Goal: Task Accomplishment & Management: Manage account settings

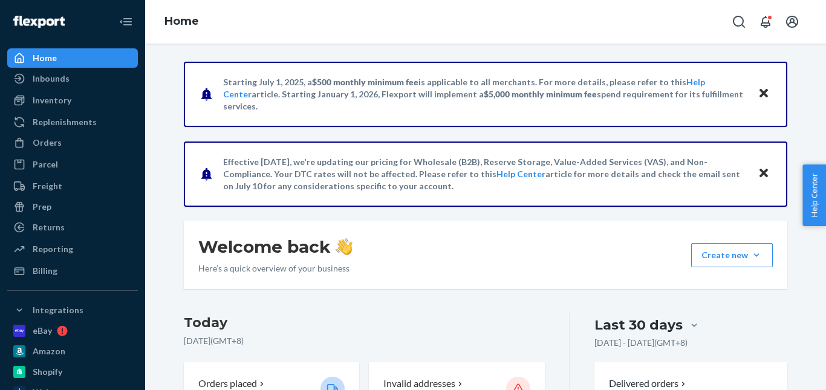
drag, startPoint x: 56, startPoint y: 143, endPoint x: 141, endPoint y: 134, distance: 85.1
click at [56, 143] on div "Orders" at bounding box center [47, 143] width 29 height 12
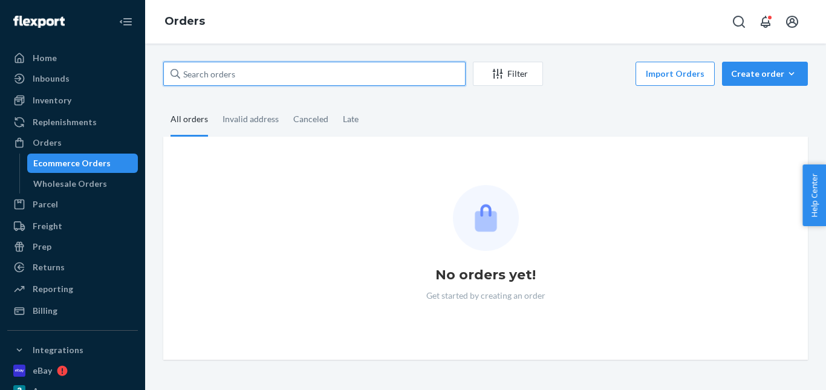
click at [235, 73] on input "text" at bounding box center [314, 74] width 302 height 24
paste input "[PERSON_NAME]"
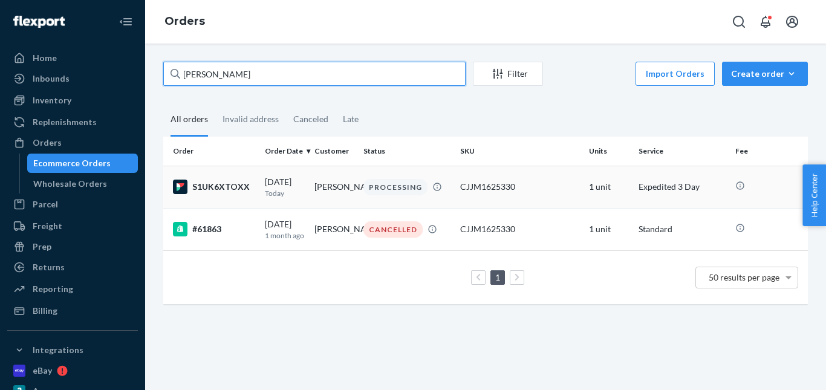
type input "[PERSON_NAME]"
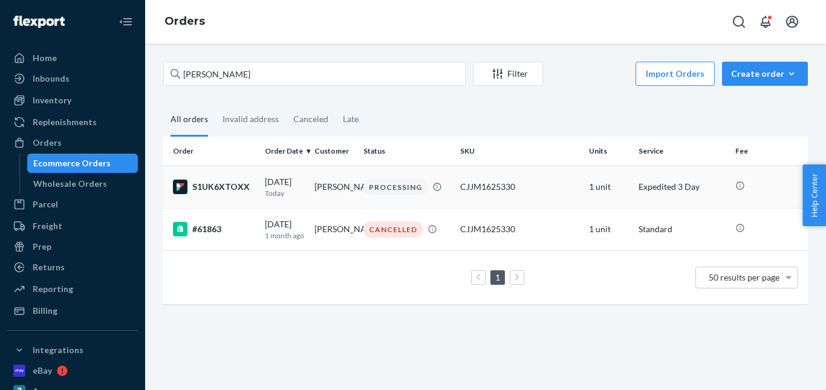
click at [385, 192] on div "PROCESSING" at bounding box center [395, 187] width 64 height 16
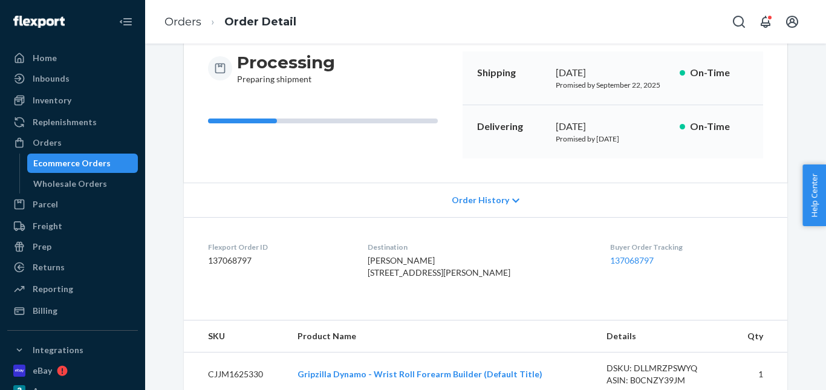
scroll to position [60, 0]
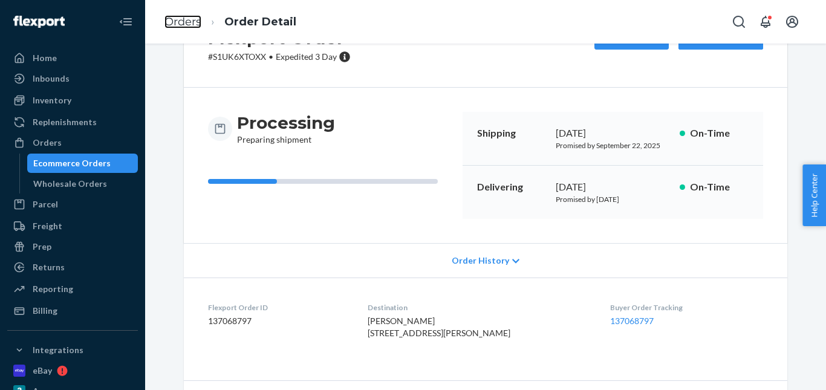
click at [195, 27] on link "Orders" at bounding box center [182, 21] width 37 height 13
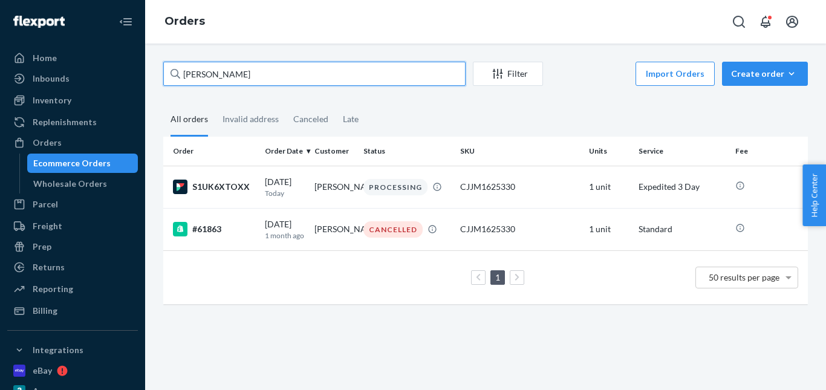
drag, startPoint x: 204, startPoint y: 80, endPoint x: 168, endPoint y: 74, distance: 36.8
click at [112, 80] on div "Home Inbounds Shipping Plans Problems Inventory Products Replenishments Orders …" at bounding box center [413, 195] width 826 height 390
paste input "[PERSON_NAME]"
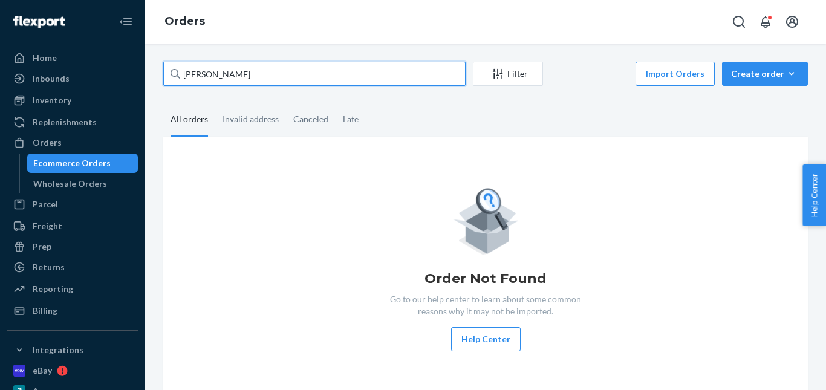
drag, startPoint x: 278, startPoint y: 71, endPoint x: 134, endPoint y: 66, distance: 144.5
click at [132, 69] on div "Home Inbounds Shipping Plans Problems Inventory Products Replenishments Orders …" at bounding box center [413, 195] width 826 height 390
paste input "[PERSON_NAME]"
type input "[PERSON_NAME]"
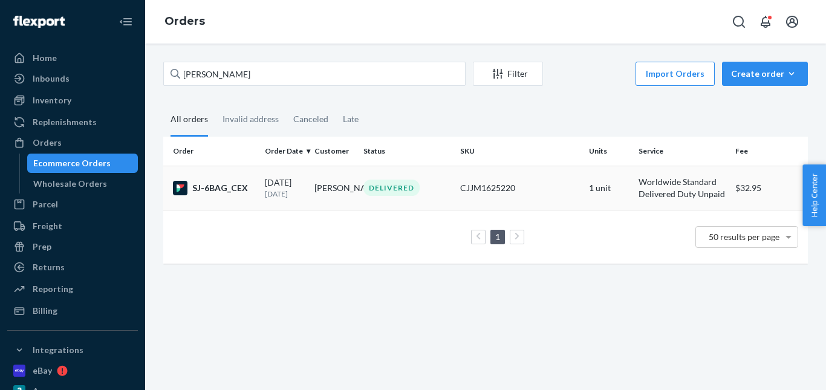
click at [386, 181] on div "DELIVERED" at bounding box center [391, 188] width 56 height 16
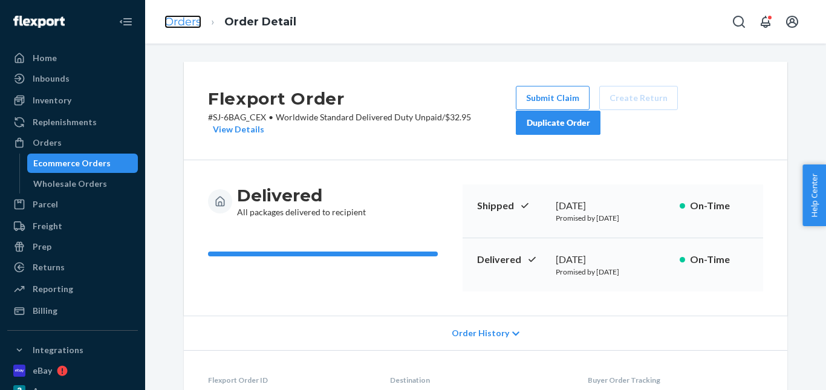
click at [192, 24] on link "Orders" at bounding box center [182, 21] width 37 height 13
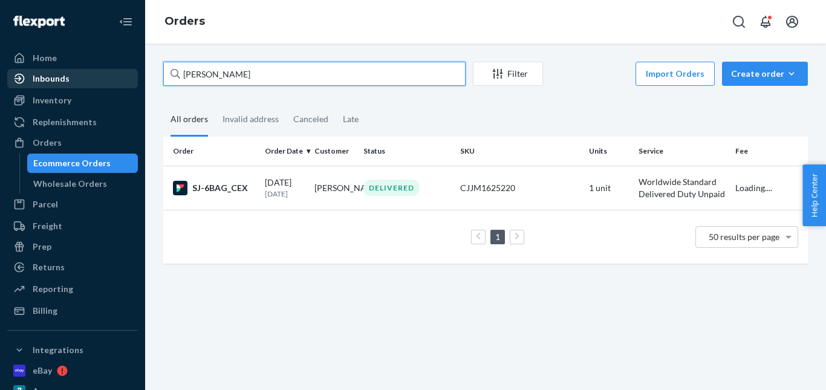
drag, startPoint x: 158, startPoint y: 76, endPoint x: 96, endPoint y: 75, distance: 62.9
click at [96, 75] on div "Home Inbounds Shipping Plans Problems Inventory Products Replenishments Orders …" at bounding box center [413, 195] width 826 height 390
paste input "[PERSON_NAME]"
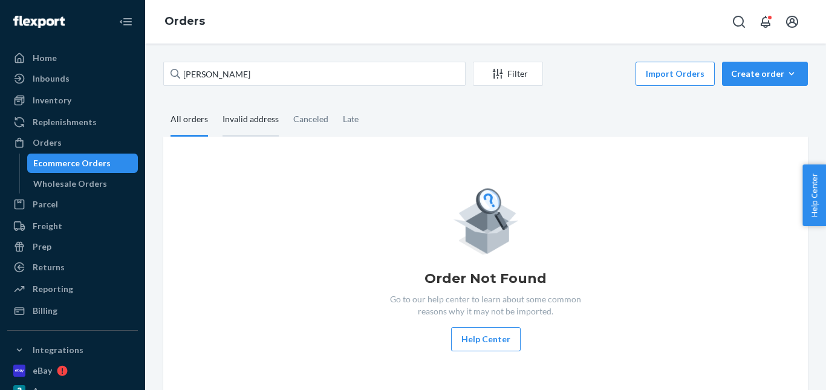
click at [261, 125] on div "Invalid address" at bounding box center [250, 119] width 56 height 33
click at [215, 103] on input "Invalid address" at bounding box center [215, 103] width 0 height 0
click at [195, 123] on div "All orders" at bounding box center [188, 119] width 37 height 33
click at [163, 103] on input "All orders" at bounding box center [163, 103] width 0 height 0
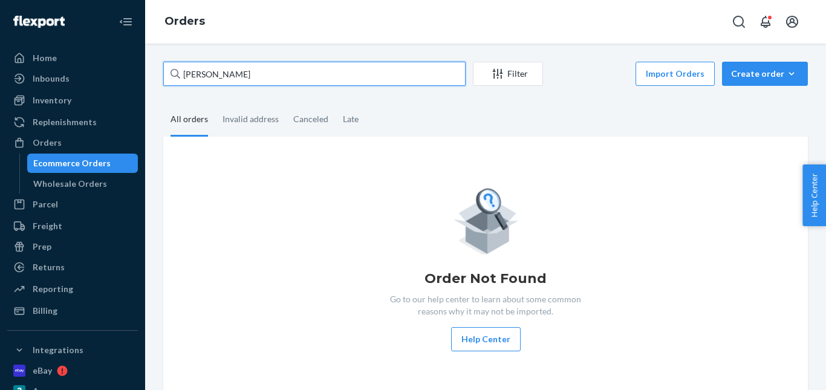
click at [262, 73] on input "[PERSON_NAME]" at bounding box center [314, 74] width 302 height 24
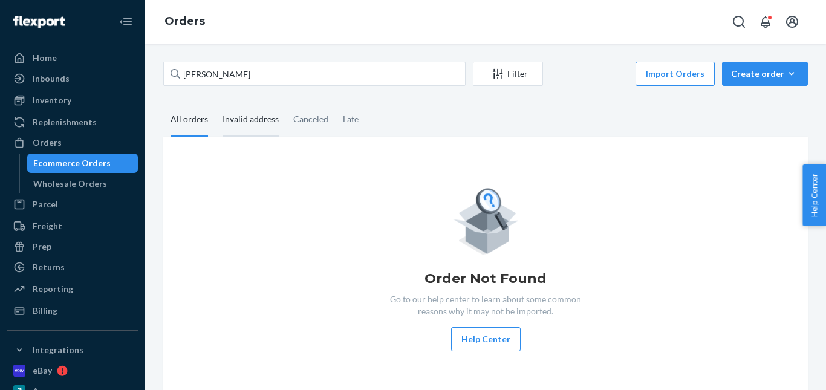
click at [242, 109] on div "Invalid address" at bounding box center [250, 119] width 56 height 33
click at [215, 103] on input "Invalid address" at bounding box center [215, 103] width 0 height 0
click at [180, 117] on div "All orders" at bounding box center [188, 119] width 37 height 33
click at [163, 103] on input "All orders" at bounding box center [163, 103] width 0 height 0
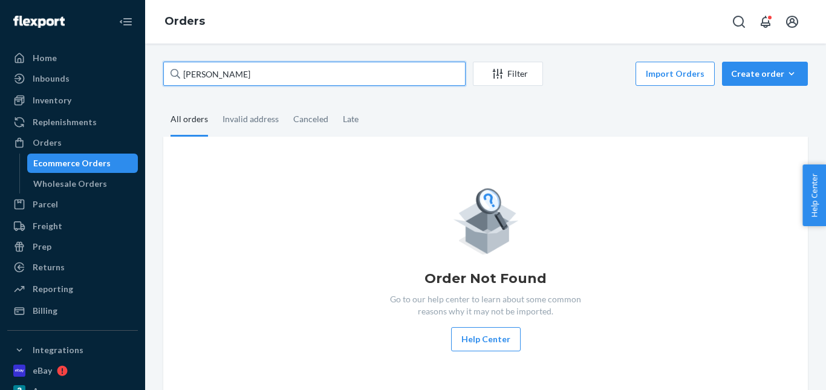
click at [231, 73] on input "[PERSON_NAME]" at bounding box center [314, 74] width 302 height 24
paste input "[EMAIL_ADDRESS][DOMAIN_NAME]"
drag, startPoint x: 267, startPoint y: 74, endPoint x: 132, endPoint y: 70, distance: 135.5
click at [114, 74] on div "Home Inbounds Shipping Plans Problems Inventory Products Replenishments Orders …" at bounding box center [413, 195] width 826 height 390
paste input "[PERSON_NAME]"
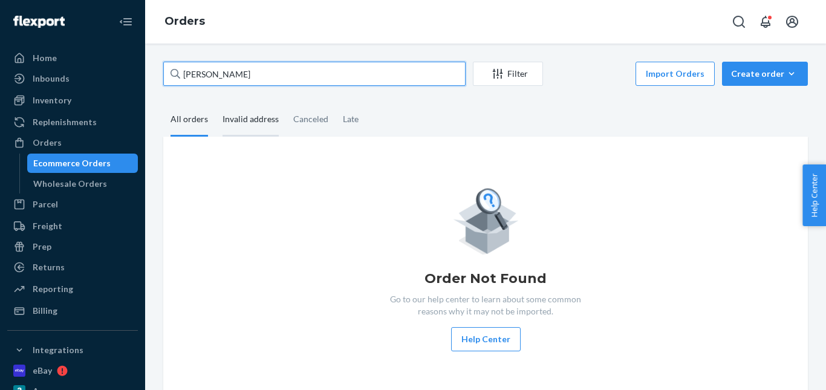
type input "[PERSON_NAME]"
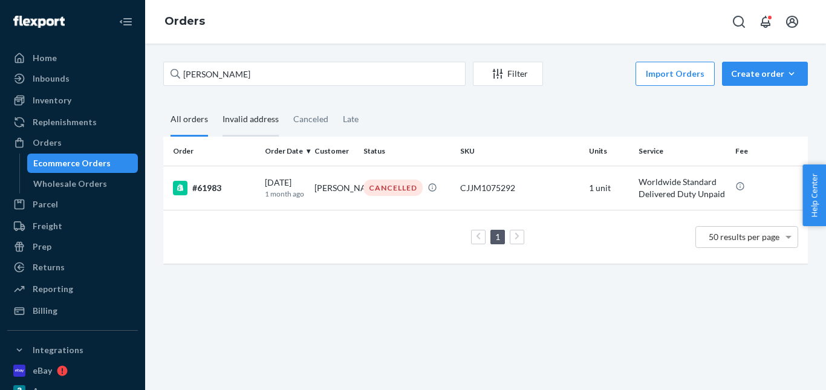
click at [250, 123] on div "Invalid address" at bounding box center [250, 119] width 56 height 33
click at [215, 103] on input "Invalid address" at bounding box center [215, 103] width 0 height 0
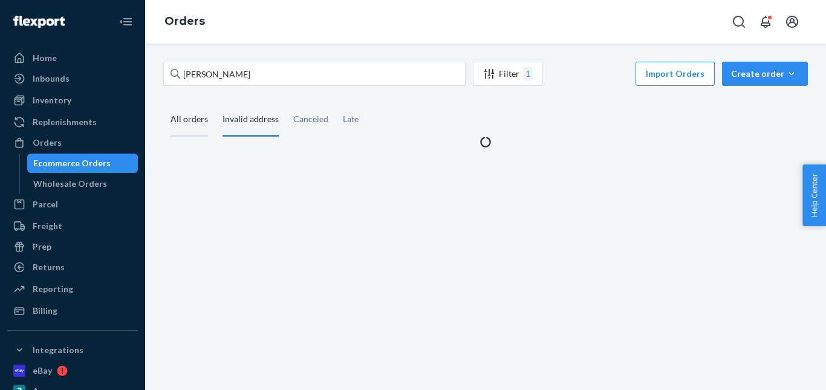
click at [199, 123] on div "All orders" at bounding box center [188, 119] width 37 height 33
click at [163, 103] on input "All orders" at bounding box center [163, 103] width 0 height 0
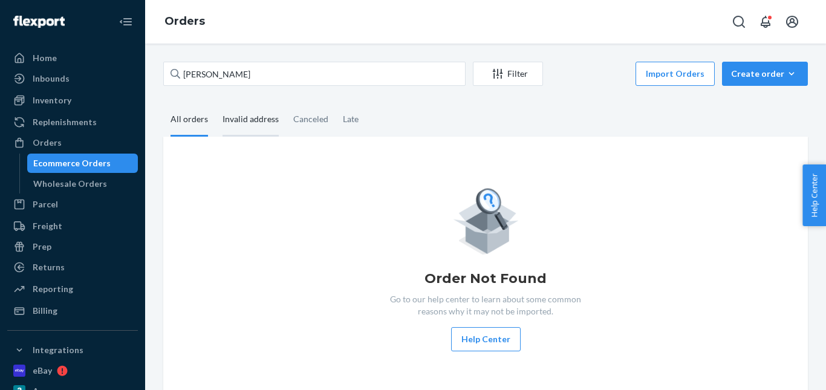
click at [239, 122] on div "Invalid address" at bounding box center [250, 119] width 56 height 33
click at [215, 103] on input "Invalid address" at bounding box center [215, 103] width 0 height 0
click at [191, 117] on div "All orders" at bounding box center [188, 119] width 37 height 33
click at [163, 103] on input "All orders" at bounding box center [163, 103] width 0 height 0
click at [731, 76] on div "Create order" at bounding box center [765, 74] width 68 height 12
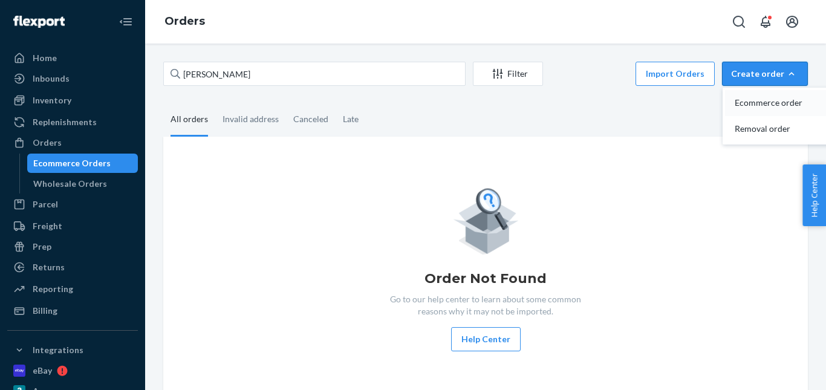
click at [747, 102] on span "Ecommerce order" at bounding box center [771, 103] width 75 height 8
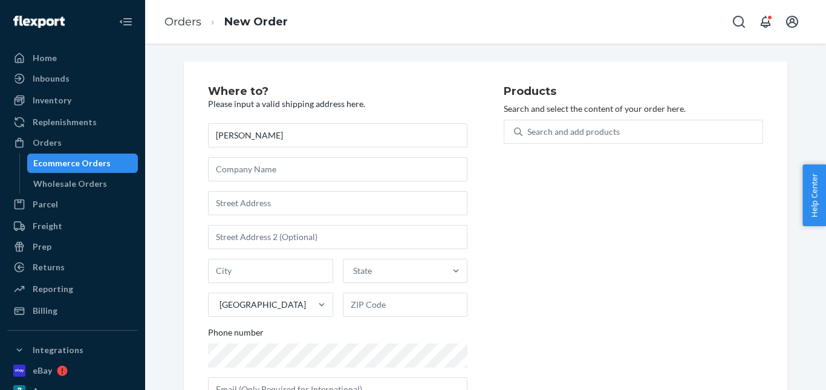
type input "[PERSON_NAME]"
click at [302, 189] on div "[PERSON_NAME] State [GEOGRAPHIC_DATA] Phone number" at bounding box center [337, 262] width 259 height 278
click at [304, 201] on input "text" at bounding box center [337, 203] width 259 height 24
paste input "[STREET_ADDRESS]"
type input "[STREET_ADDRESS]"
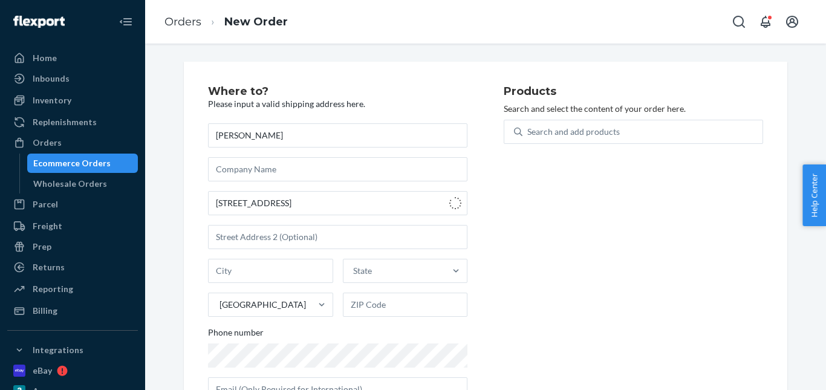
type input "Coolaroo"
type input "3048"
type input "4 Moyne Cres"
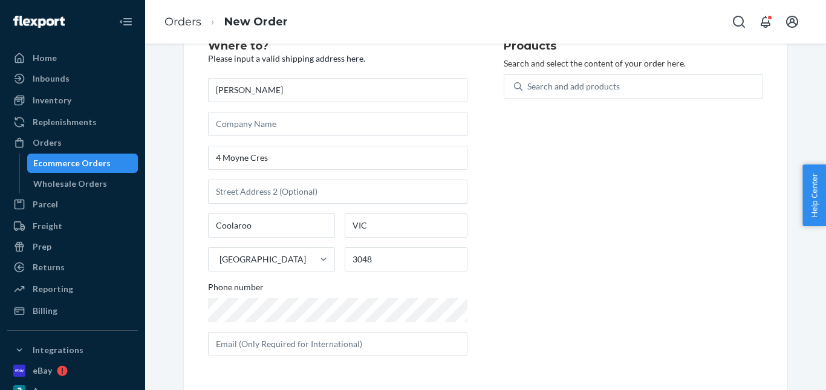
scroll to position [45, 0]
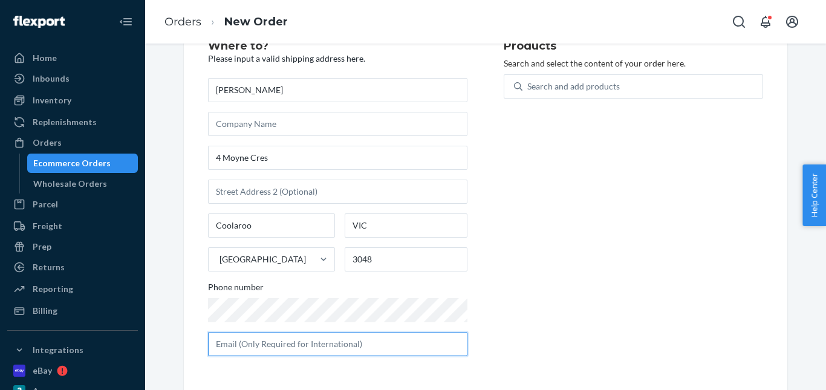
drag, startPoint x: 318, startPoint y: 341, endPoint x: 467, endPoint y: 218, distance: 193.7
click at [319, 341] on input "text" at bounding box center [337, 344] width 259 height 24
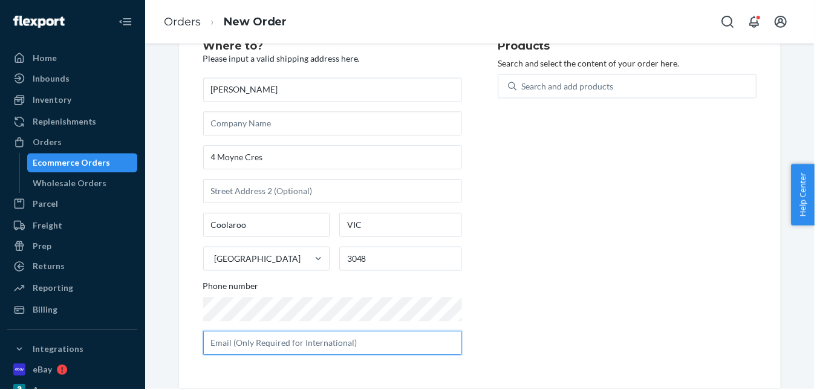
paste input "[EMAIL_ADDRESS][DOMAIN_NAME]"
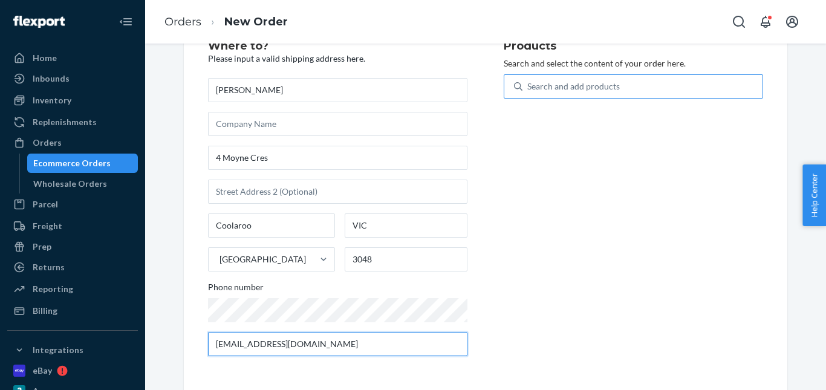
type input "[EMAIL_ADDRESS][DOMAIN_NAME]"
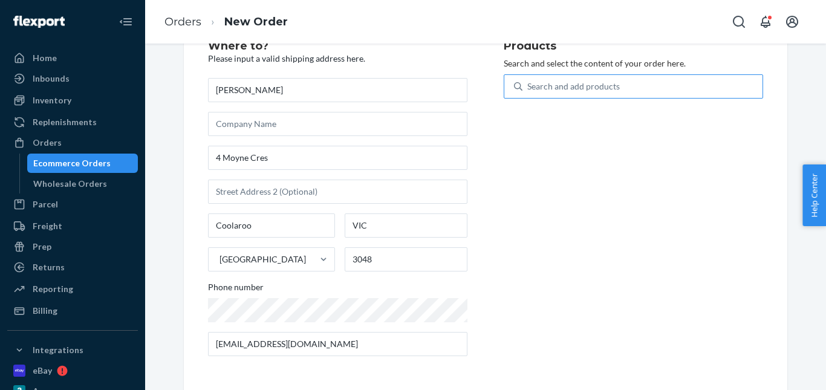
click at [542, 95] on div "Search and add products" at bounding box center [642, 87] width 240 height 22
click at [528, 92] on input "Search and add products" at bounding box center [527, 86] width 1 height 12
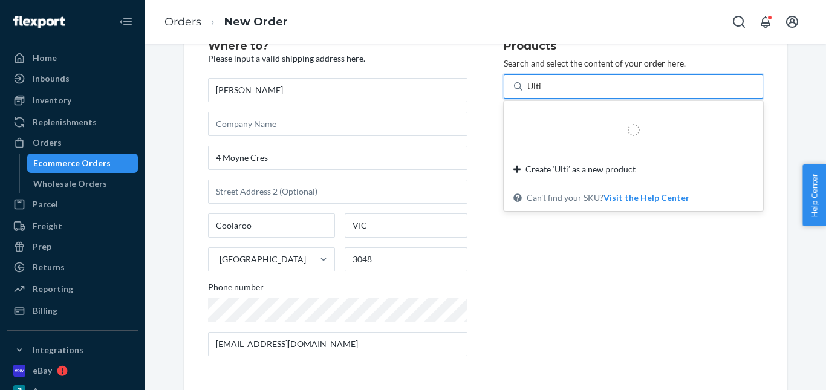
type input "Ultimate"
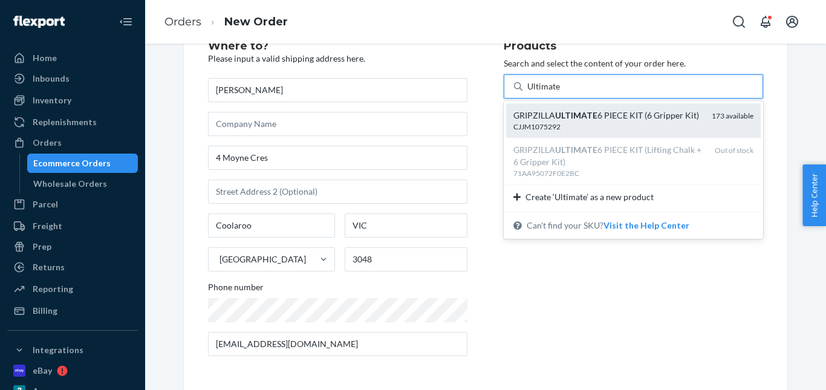
click at [555, 117] on em "ULTIMATE" at bounding box center [576, 115] width 42 height 10
click at [554, 92] on input "Ultimate" at bounding box center [544, 86] width 34 height 12
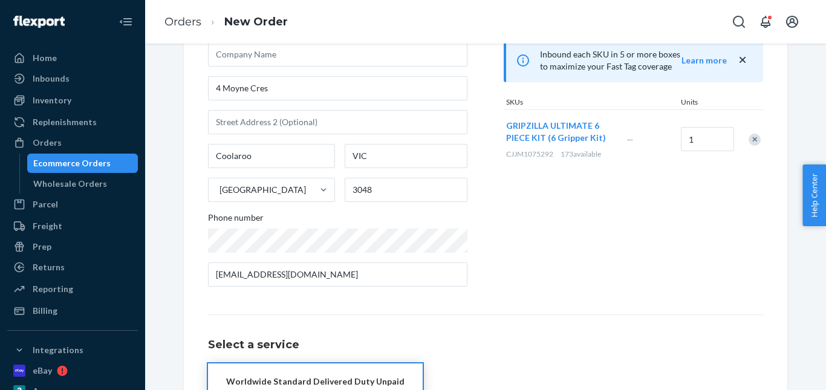
scroll to position [197, 0]
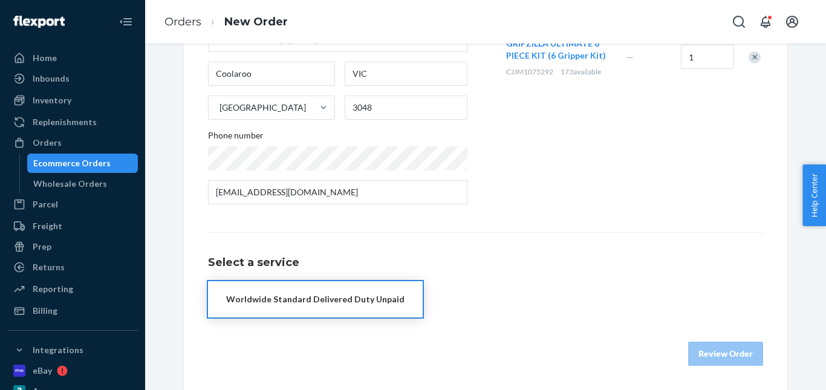
click at [339, 306] on button "Worldwide Standard Delivered Duty Unpaid" at bounding box center [315, 299] width 215 height 36
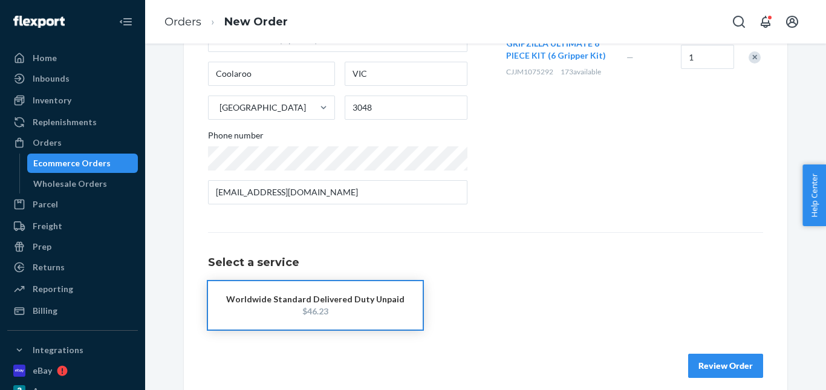
click at [720, 356] on button "Review Order" at bounding box center [725, 366] width 75 height 24
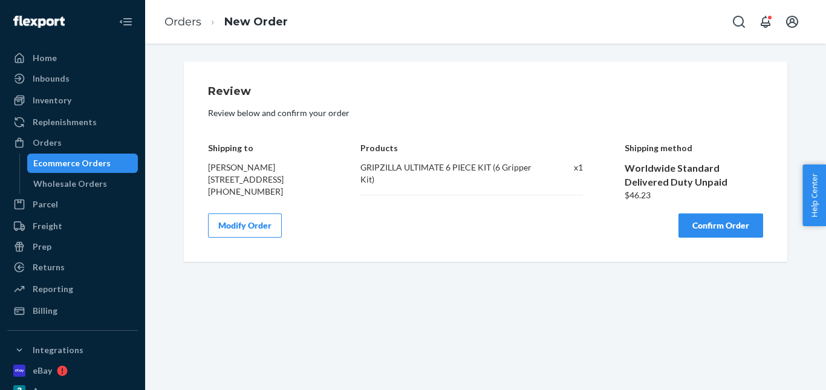
click at [716, 231] on button "Confirm Order" at bounding box center [720, 225] width 85 height 24
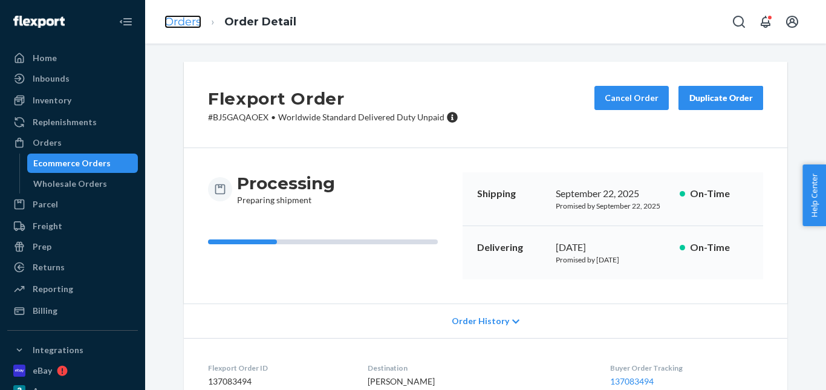
click at [176, 15] on link "Orders" at bounding box center [182, 21] width 37 height 13
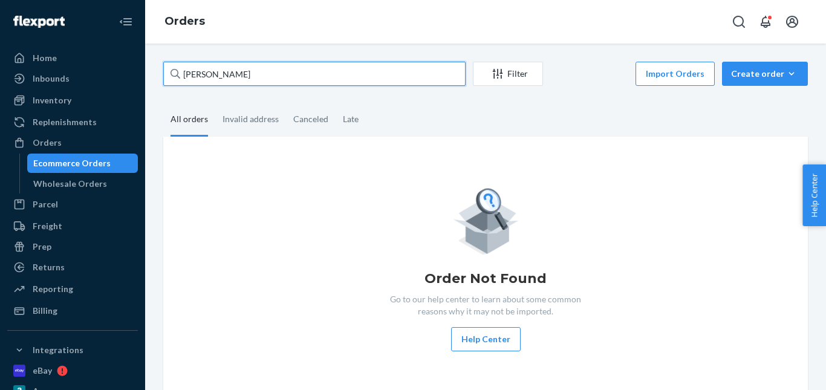
click at [244, 79] on input "[PERSON_NAME]" at bounding box center [314, 74] width 302 height 24
paste input "[PERSON_NAME]"
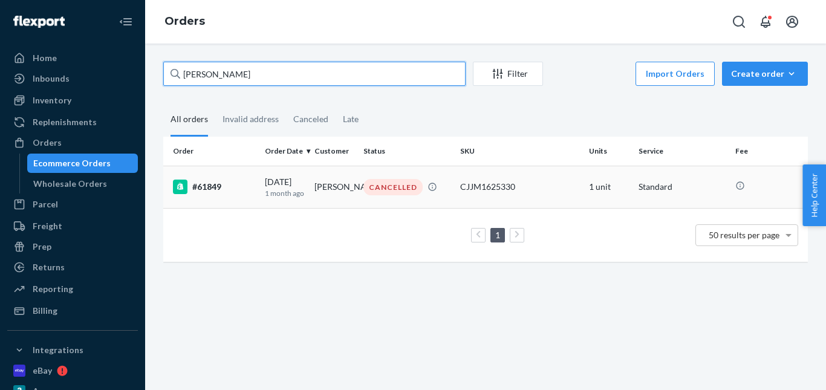
type input "[PERSON_NAME]"
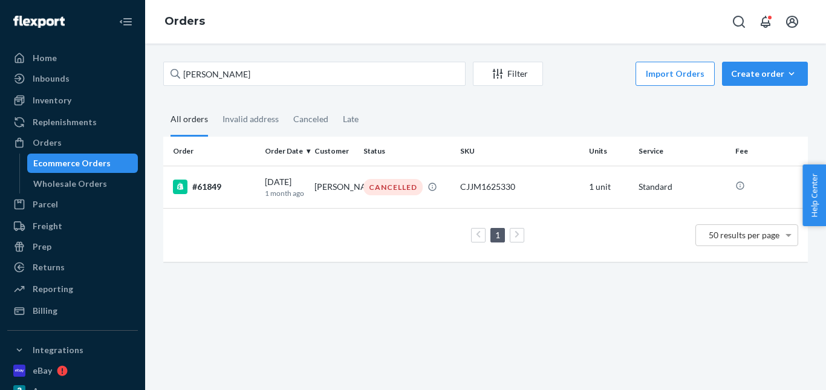
drag, startPoint x: 320, startPoint y: 199, endPoint x: 256, endPoint y: 71, distance: 143.3
click at [320, 192] on td "[PERSON_NAME]" at bounding box center [335, 187] width 50 height 42
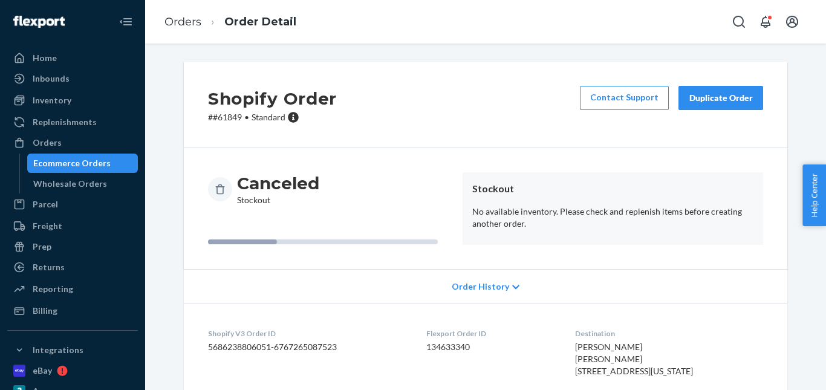
click at [716, 104] on button "Duplicate Order" at bounding box center [720, 98] width 85 height 24
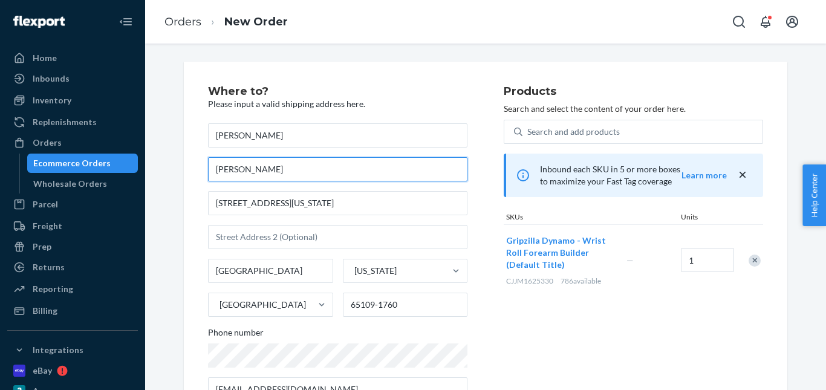
drag, startPoint x: 207, startPoint y: 162, endPoint x: 158, endPoint y: 162, distance: 49.0
click at [158, 162] on div "Where to? Please input a valid shipping address here. [PERSON_NAME] [PERSON_NAM…" at bounding box center [485, 337] width 663 height 550
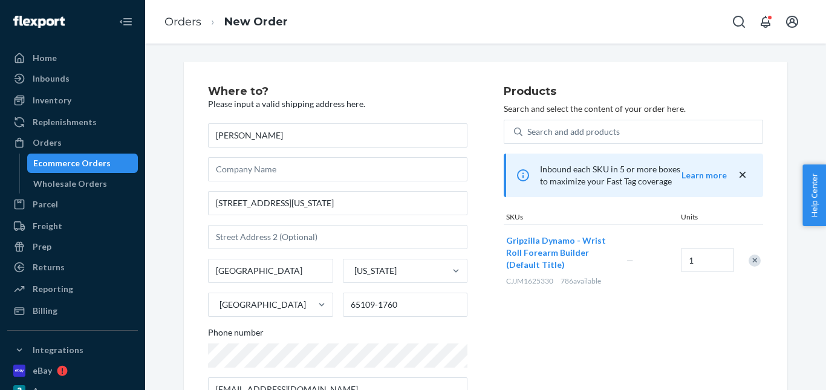
click at [550, 296] on div "Gripzilla Dynamo - Wrist Roll Forearm Builder (Default Title) CJJM1625330 786 a…" at bounding box center [564, 260] width 120 height 71
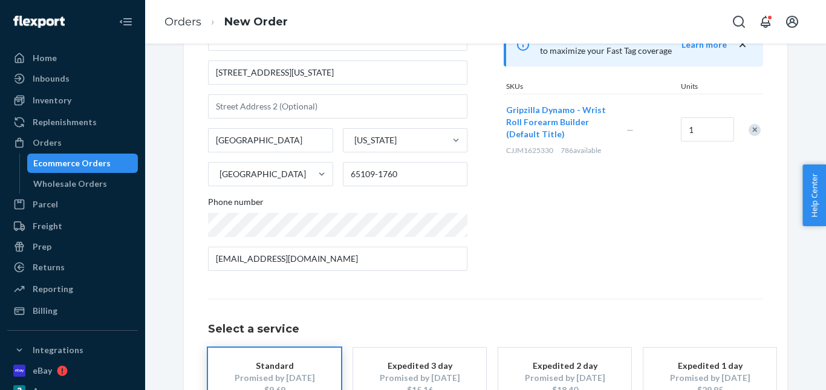
scroll to position [221, 0]
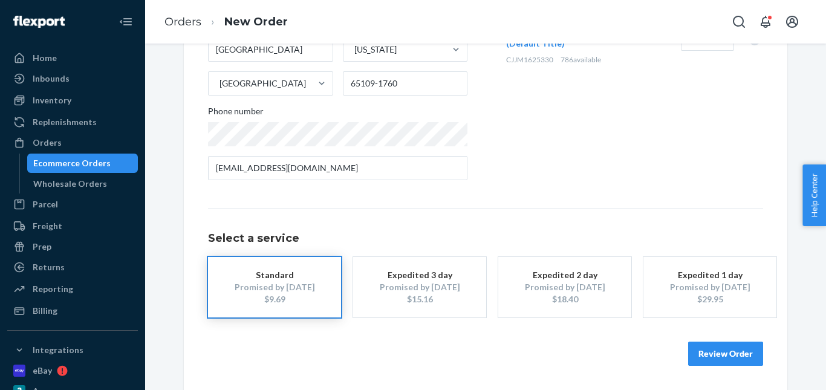
click at [399, 288] on div "Promised by [DATE]" at bounding box center [419, 287] width 97 height 12
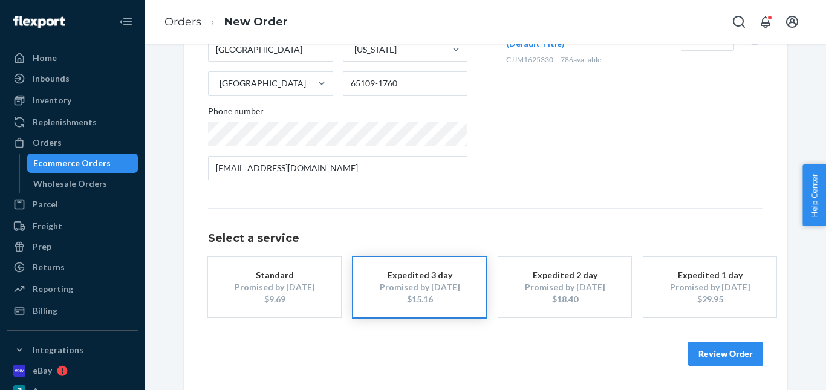
click at [711, 358] on button "Review Order" at bounding box center [725, 354] width 75 height 24
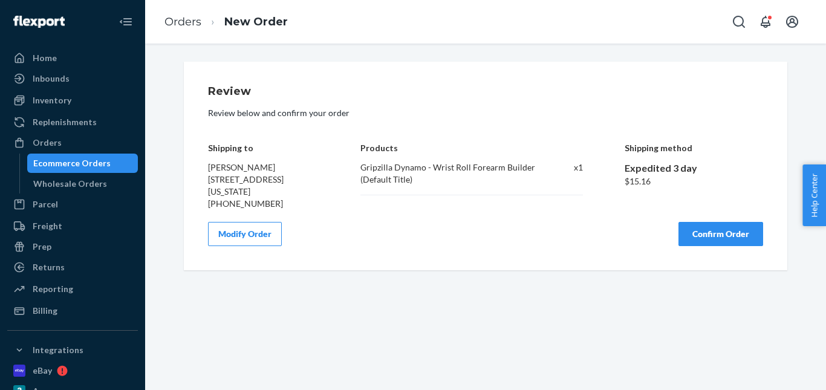
scroll to position [0, 0]
click at [709, 242] on button "Confirm Order" at bounding box center [720, 234] width 85 height 24
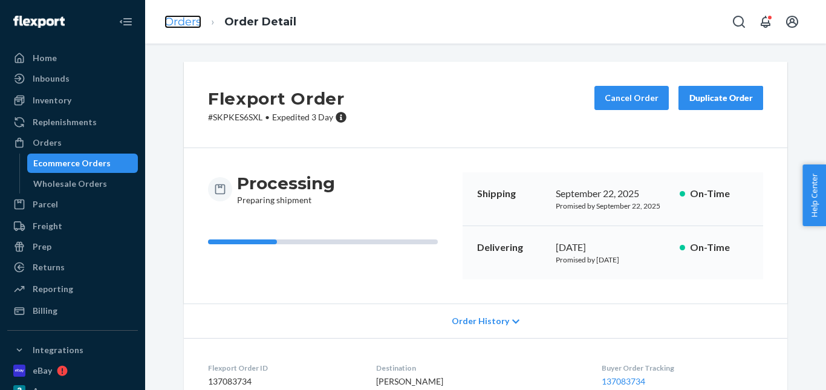
click at [186, 25] on link "Orders" at bounding box center [182, 21] width 37 height 13
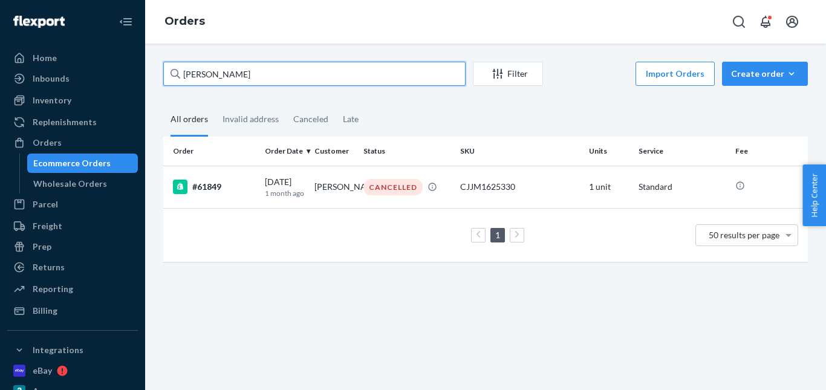
drag, startPoint x: 116, startPoint y: 80, endPoint x: 144, endPoint y: 76, distance: 28.8
click at [91, 76] on div "Home Inbounds Shipping Plans Problems Inventory Products Replenishments Orders …" at bounding box center [413, 195] width 826 height 390
paste input "#62626"
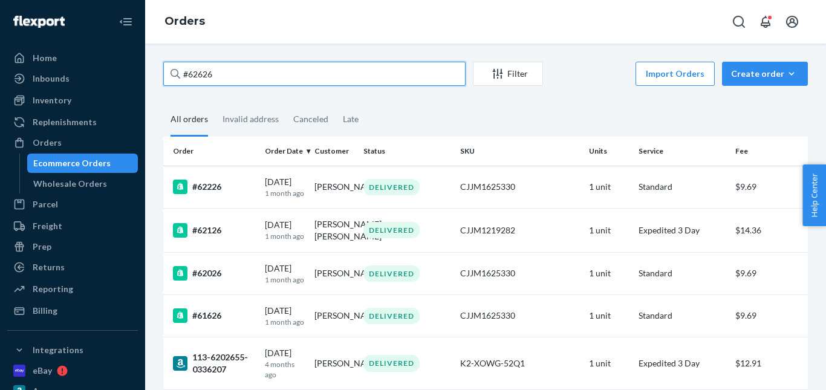
drag, startPoint x: 235, startPoint y: 68, endPoint x: 152, endPoint y: 75, distance: 82.5
click at [152, 75] on div "#62626 Filter Import Orders Create order Ecommerce order Removal order All orde…" at bounding box center [485, 217] width 681 height 346
paste input "[PERSON_NAME]"
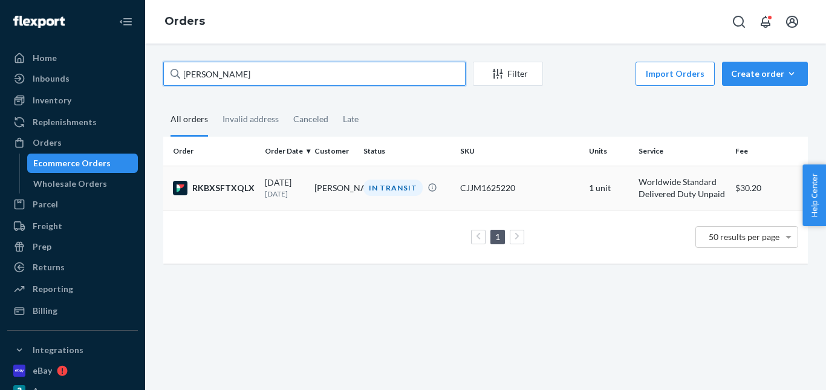
type input "[PERSON_NAME]"
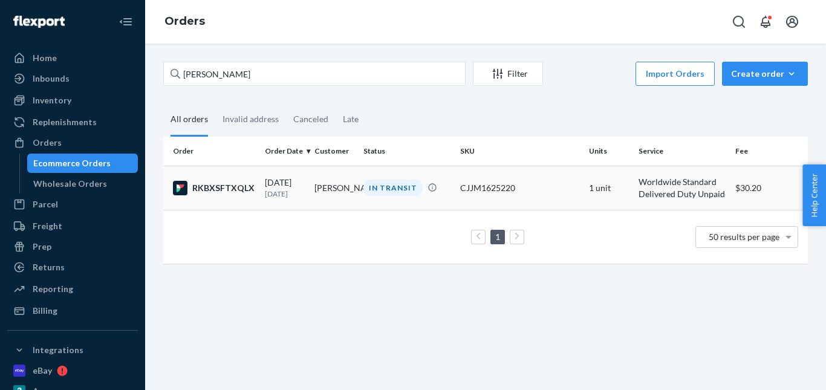
click at [371, 178] on td "IN TRANSIT" at bounding box center [406, 188] width 97 height 44
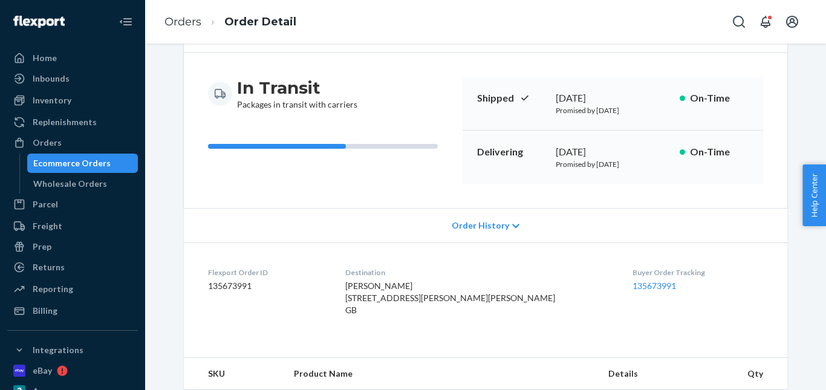
scroll to position [242, 0]
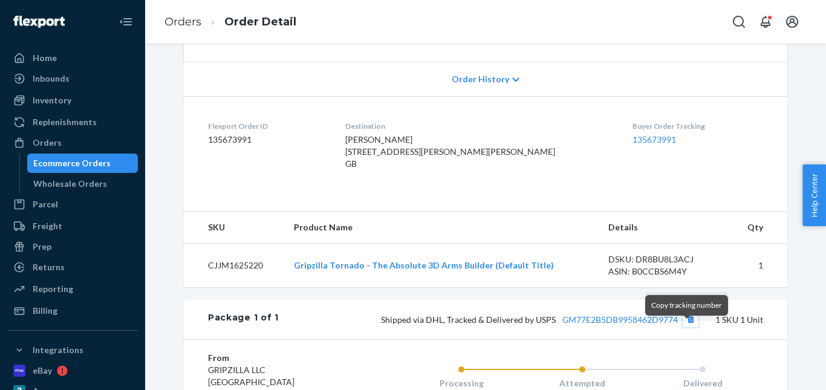
drag, startPoint x: 684, startPoint y: 331, endPoint x: 455, endPoint y: 197, distance: 265.2
click at [684, 327] on button "Copy tracking number" at bounding box center [691, 319] width 16 height 16
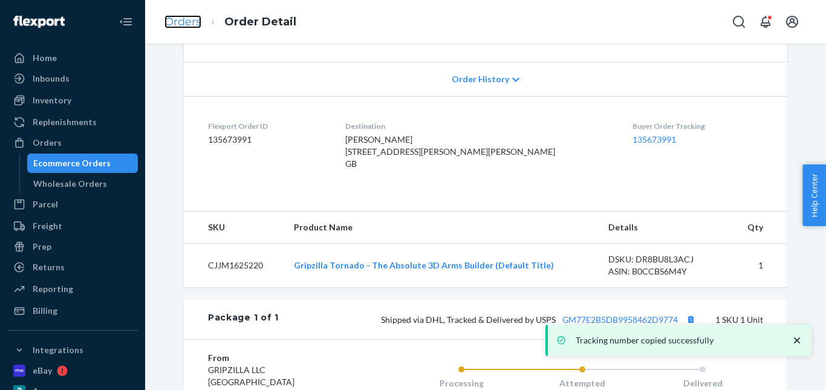
click at [171, 24] on link "Orders" at bounding box center [182, 21] width 37 height 13
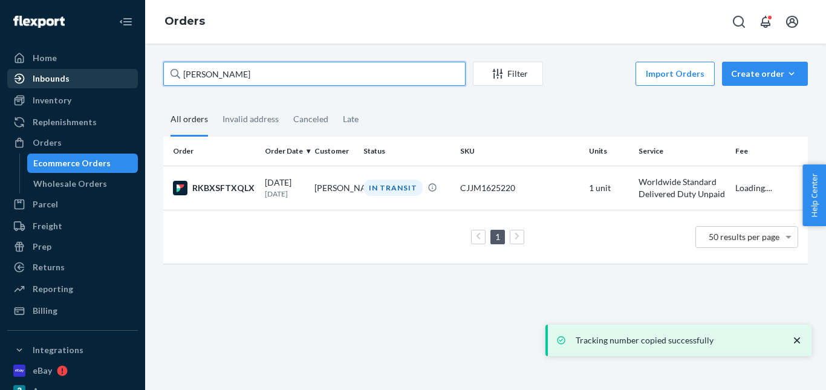
drag, startPoint x: 237, startPoint y: 79, endPoint x: 61, endPoint y: 77, distance: 175.9
click at [61, 77] on div "Home Inbounds Shipping Plans Problems Inventory Products Replenishments Orders …" at bounding box center [413, 195] width 826 height 390
paste input "63368"
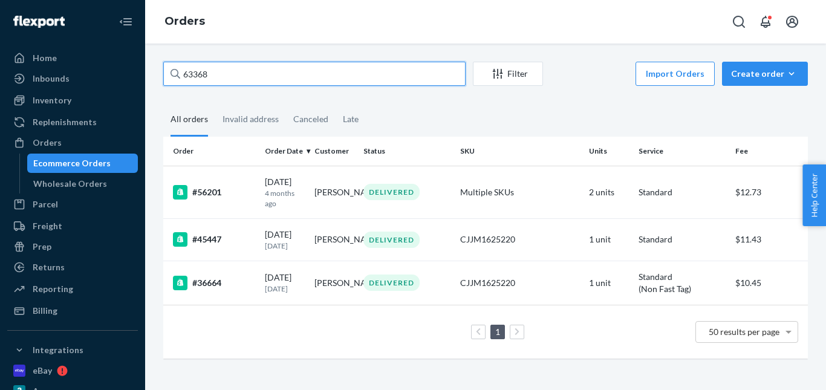
paste input "[PERSON_NAME]"
drag, startPoint x: 219, startPoint y: 75, endPoint x: 83, endPoint y: 68, distance: 136.2
click at [51, 75] on div "Home Inbounds Shipping Plans Problems Inventory Products Replenishments Orders …" at bounding box center [413, 195] width 826 height 390
type input "[PERSON_NAME]"
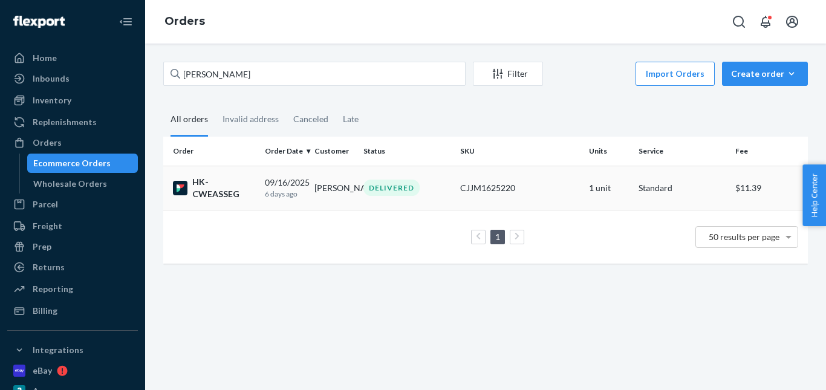
click at [378, 184] on div "DELIVERED" at bounding box center [391, 188] width 56 height 16
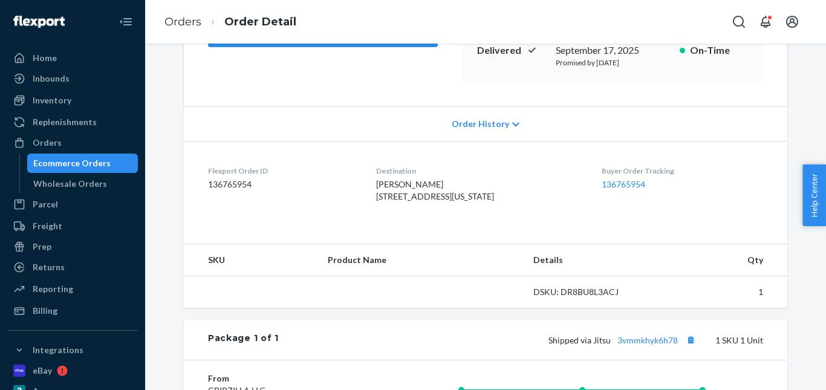
scroll to position [302, 0]
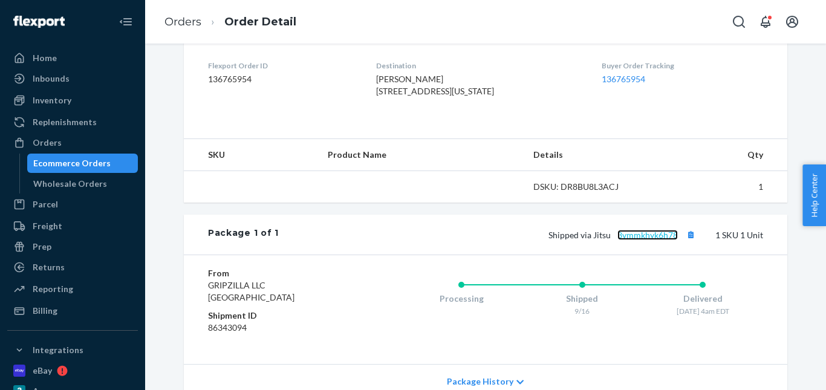
click at [634, 240] on link "3vmmkhyk6h78" at bounding box center [647, 235] width 60 height 10
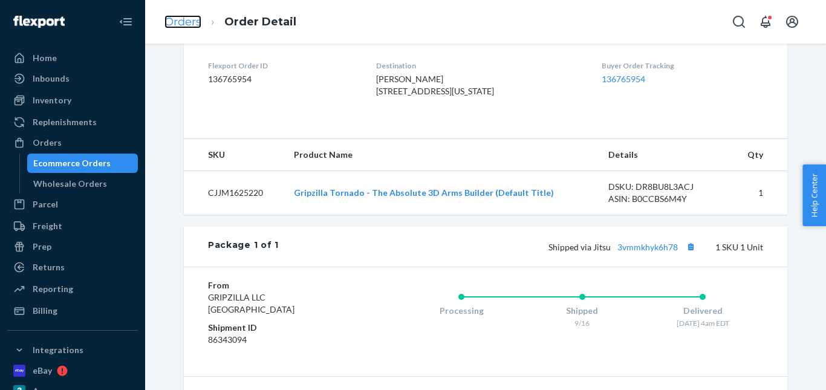
click at [182, 27] on link "Orders" at bounding box center [182, 21] width 37 height 13
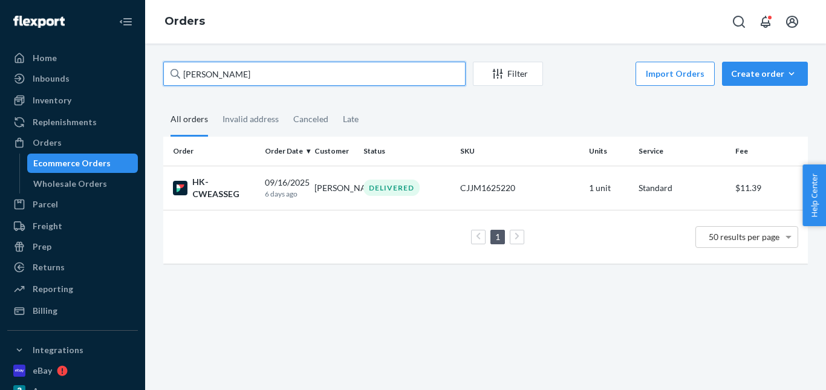
click at [221, 71] on input "[PERSON_NAME]" at bounding box center [314, 74] width 302 height 24
paste input "[PERSON_NAME]"
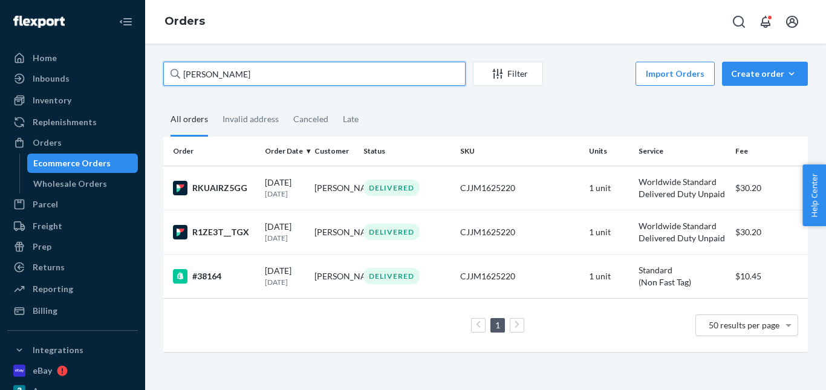
type input "[PERSON_NAME]"
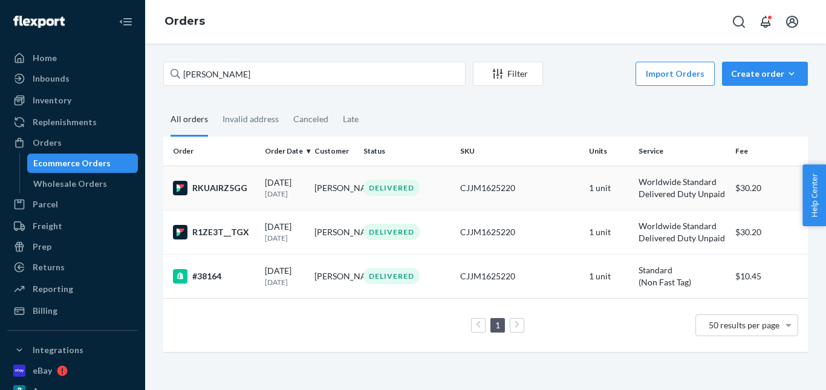
click at [381, 191] on div "DELIVERED" at bounding box center [391, 188] width 56 height 16
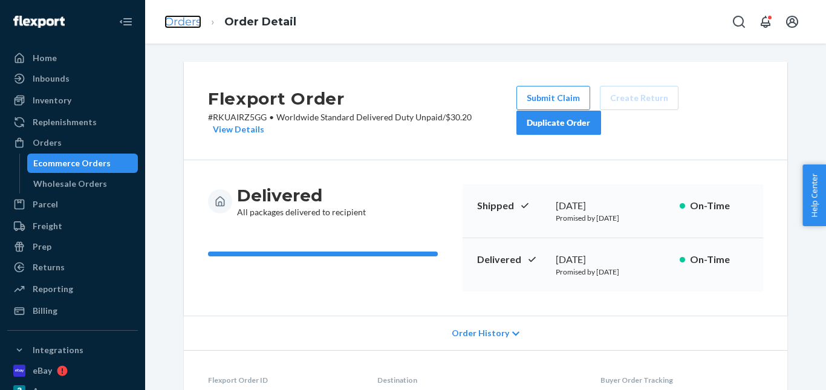
click at [192, 22] on link "Orders" at bounding box center [182, 21] width 37 height 13
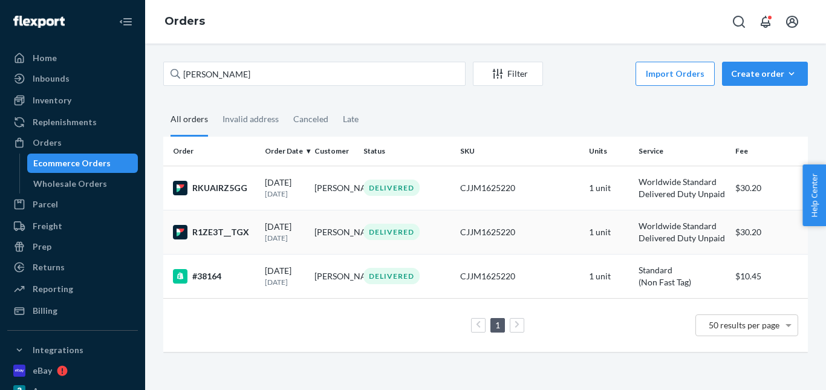
click at [375, 233] on div "DELIVERED" at bounding box center [391, 232] width 56 height 16
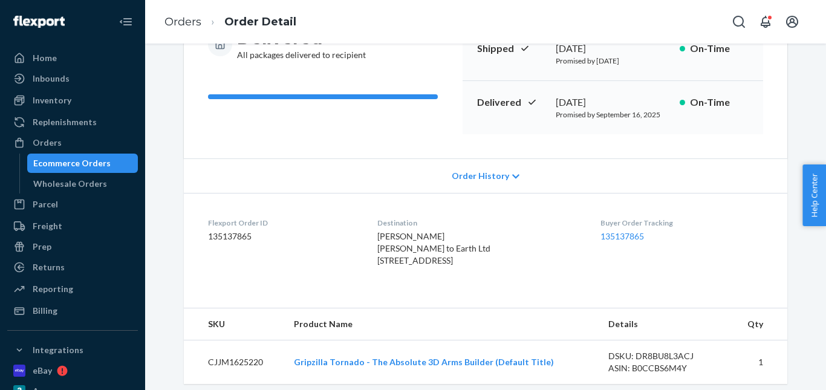
scroll to position [242, 0]
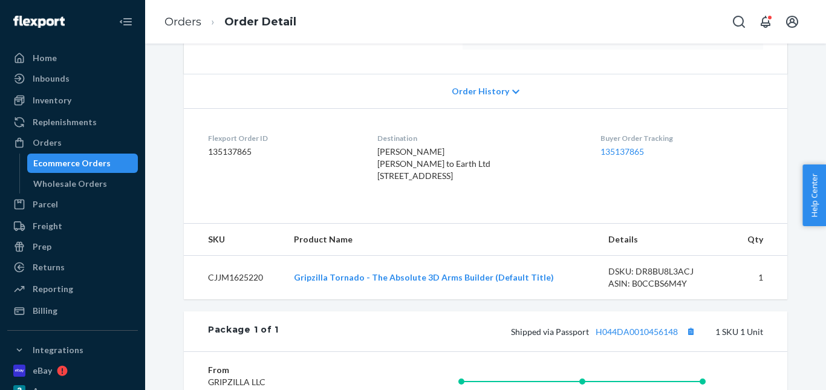
click at [190, 30] on li "Orders" at bounding box center [182, 23] width 37 height 16
click at [193, 28] on link "Orders" at bounding box center [182, 21] width 37 height 13
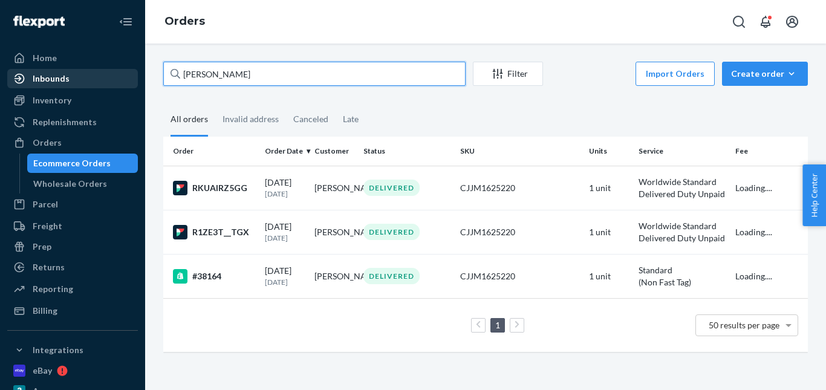
drag, startPoint x: 235, startPoint y: 78, endPoint x: 112, endPoint y: 75, distance: 122.2
click at [91, 75] on div "Home Inbounds Shipping Plans Problems Inventory Products Replenishments Orders …" at bounding box center [413, 195] width 826 height 390
paste input "[PERSON_NAME]"
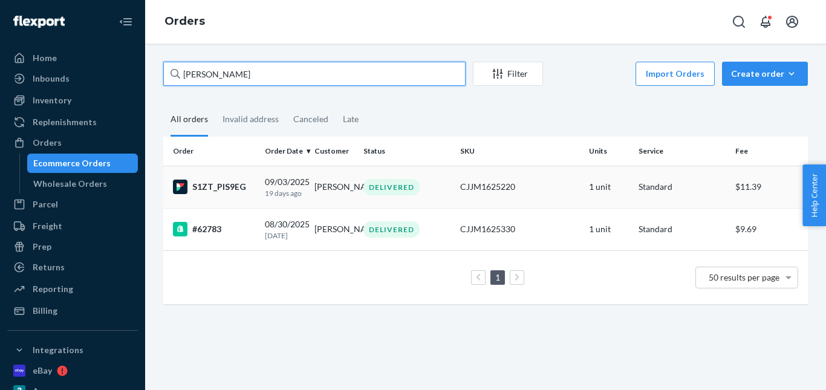
type input "[PERSON_NAME]"
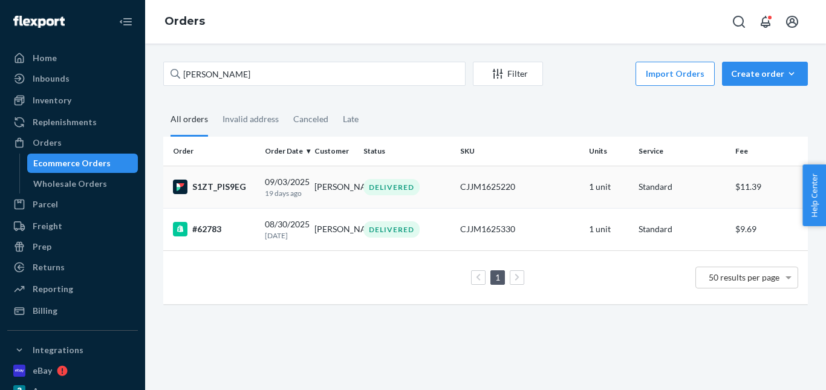
click at [388, 190] on div "DELIVERED" at bounding box center [391, 187] width 56 height 16
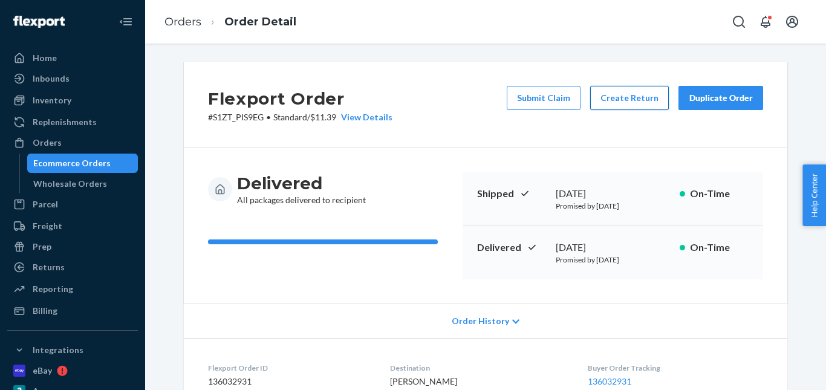
click at [626, 101] on button "Create Return" at bounding box center [629, 98] width 79 height 24
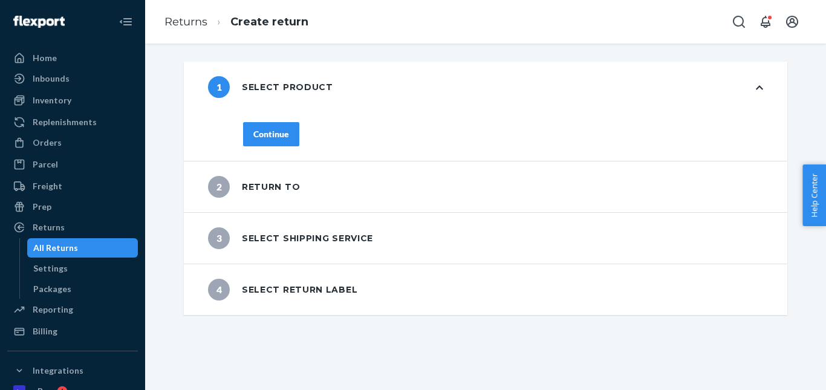
click at [273, 135] on div "Continue" at bounding box center [271, 134] width 36 height 12
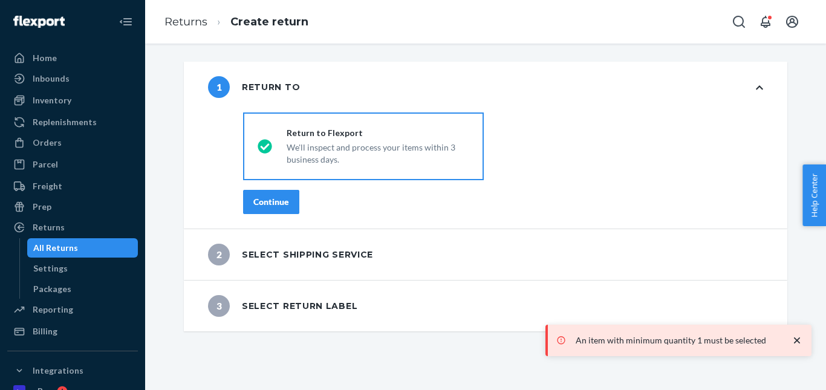
click at [381, 108] on fieldset "destinationsRadioGroup Return to Flexport We'll inspect and process your items …" at bounding box center [503, 146] width 534 height 77
click at [285, 188] on div "destinationsRadioGroup Return to Flexport We'll inspect and process your items …" at bounding box center [503, 168] width 568 height 121
click at [281, 196] on div "Continue" at bounding box center [271, 202] width 36 height 12
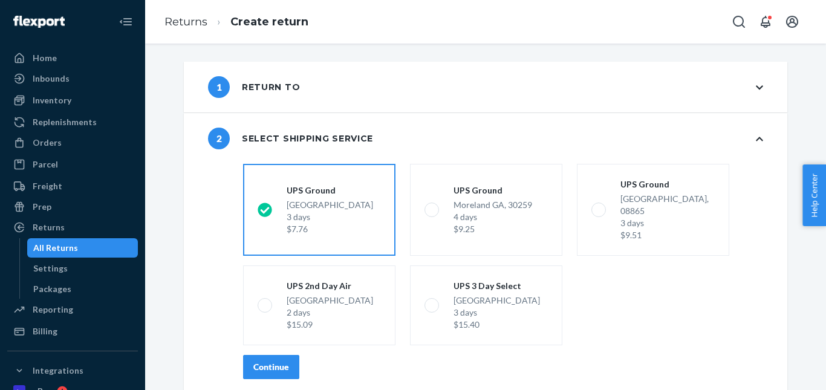
click at [276, 355] on button "Continue" at bounding box center [271, 367] width 56 height 24
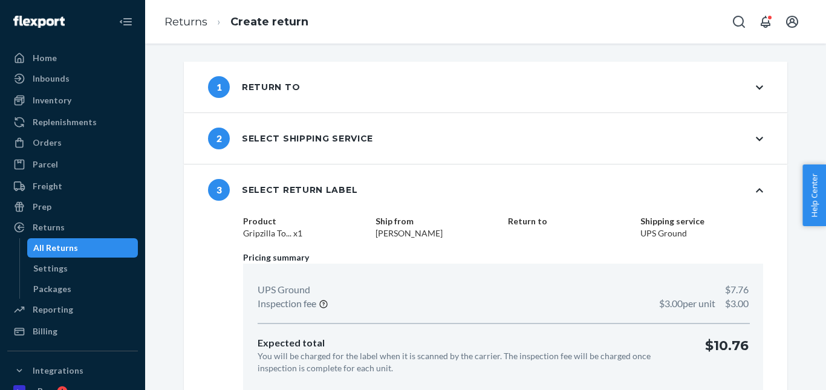
click at [750, 143] on div "2 Select shipping service" at bounding box center [485, 138] width 603 height 51
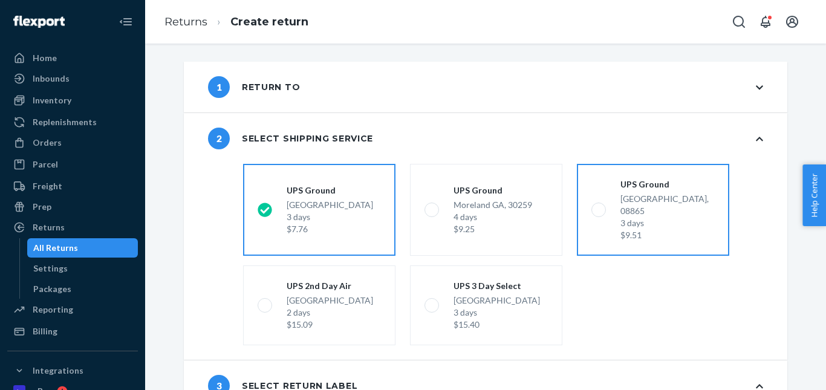
click at [629, 217] on div "3 days" at bounding box center [667, 223] width 94 height 12
click at [599, 209] on input "[GEOGRAPHIC_DATA] 3 days $9.51" at bounding box center [595, 210] width 8 height 8
radio input "true"
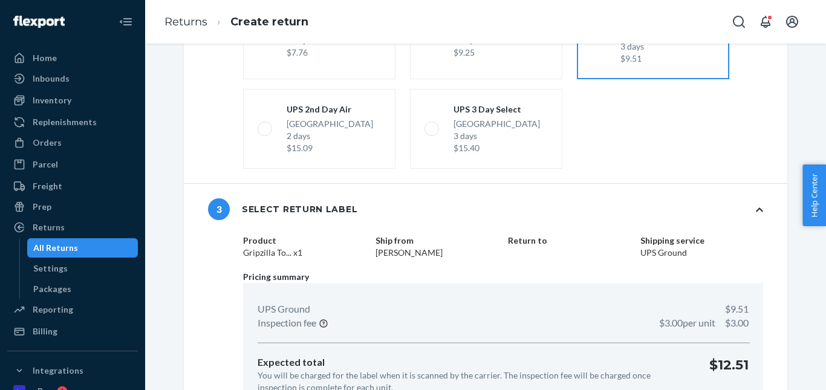
scroll to position [236, 0]
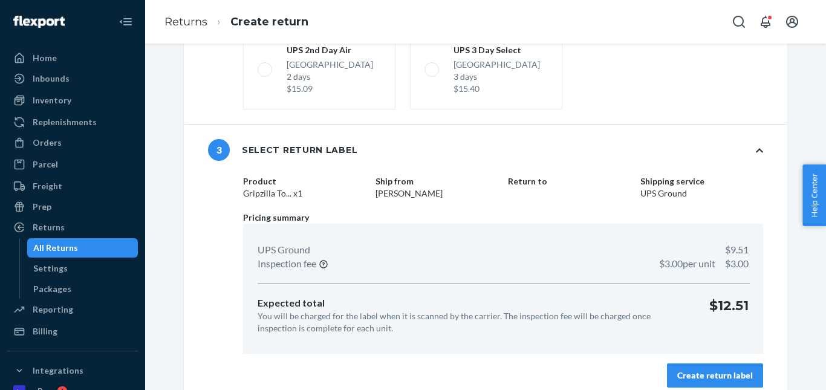
click at [695, 369] on div "Create return label" at bounding box center [715, 375] width 76 height 12
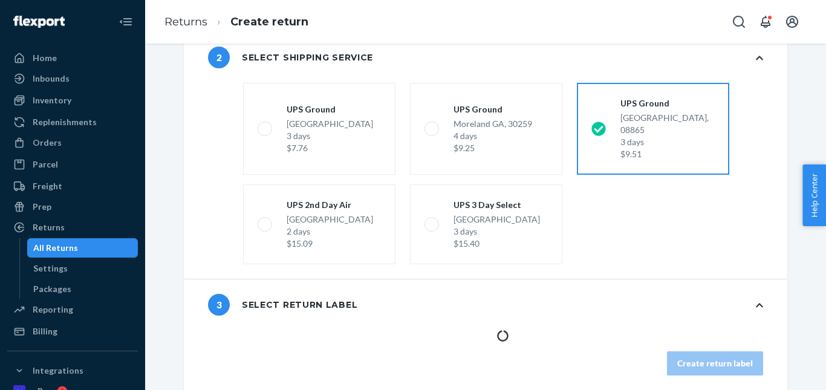
scroll to position [69, 0]
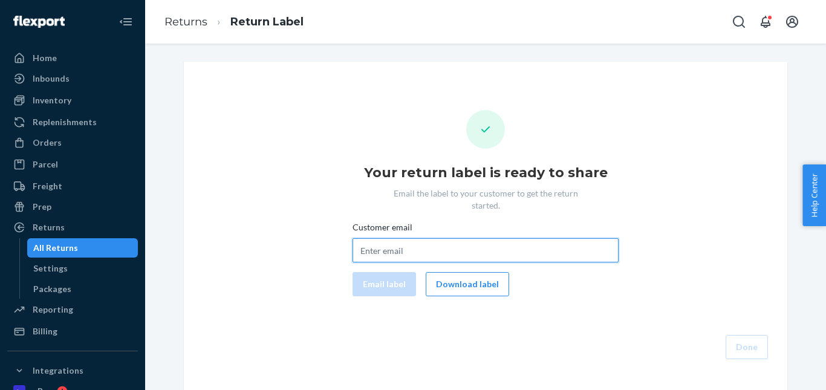
click at [397, 239] on input "Customer email" at bounding box center [485, 250] width 266 height 24
paste input "[EMAIL_ADDRESS][DOMAIN_NAME]"
type input "[EMAIL_ADDRESS][DOMAIN_NAME]"
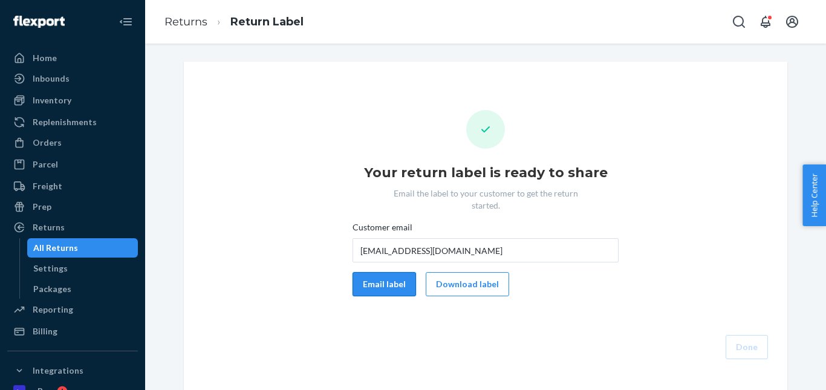
click at [366, 273] on button "Email label" at bounding box center [383, 284] width 63 height 24
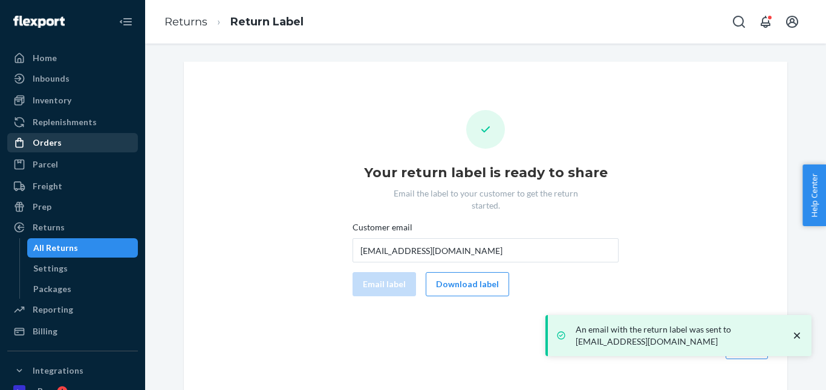
click at [55, 143] on div "Orders" at bounding box center [47, 143] width 29 height 12
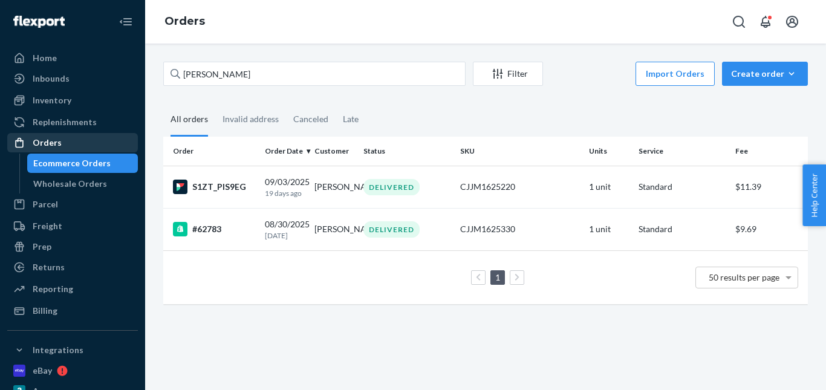
drag, startPoint x: 71, startPoint y: 149, endPoint x: 81, endPoint y: 146, distance: 10.3
click at [71, 149] on div "Orders" at bounding box center [72, 142] width 128 height 17
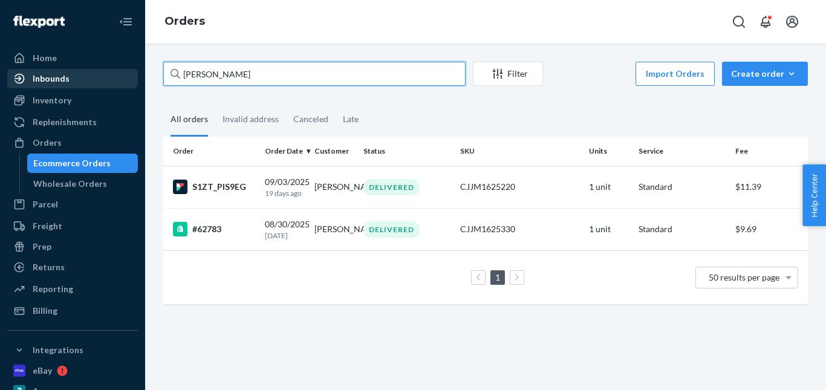
drag, startPoint x: 272, startPoint y: 70, endPoint x: 122, endPoint y: 70, distance: 149.9
click at [122, 70] on div "Home Inbounds Shipping Plans Problems Inventory Products Replenishments Orders …" at bounding box center [413, 195] width 826 height 390
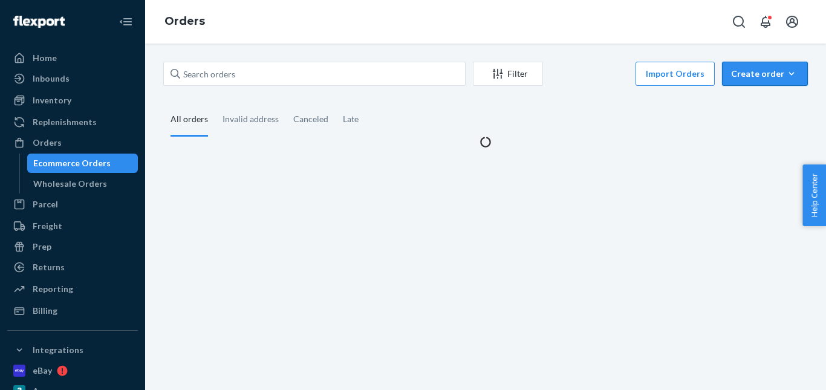
click at [733, 72] on div "Create order" at bounding box center [765, 74] width 68 height 12
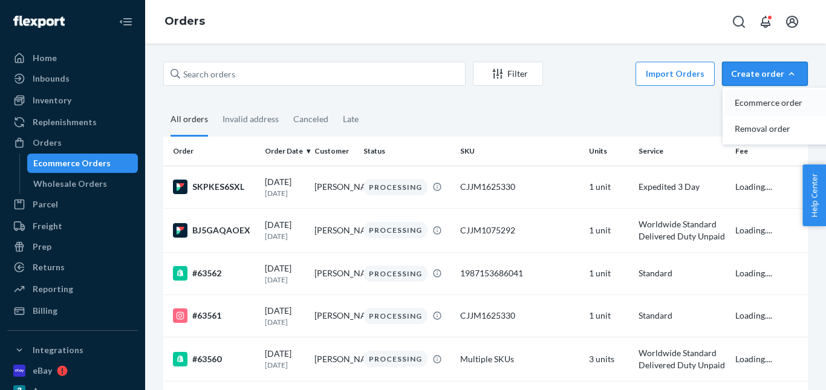
click at [741, 100] on span "Ecommerce order" at bounding box center [771, 103] width 75 height 8
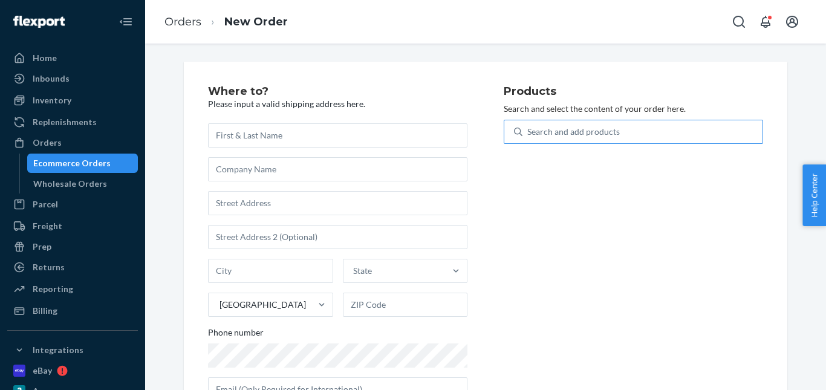
click at [546, 133] on div "Search and add products" at bounding box center [573, 132] width 92 height 12
click at [528, 133] on input "Search and add products" at bounding box center [527, 132] width 1 height 12
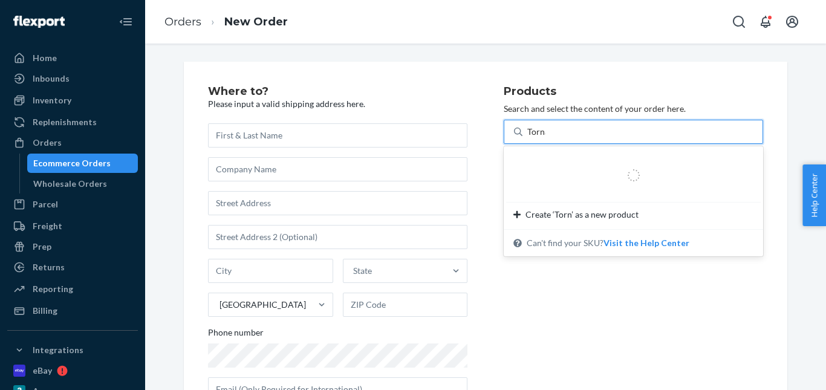
type input "Tornado"
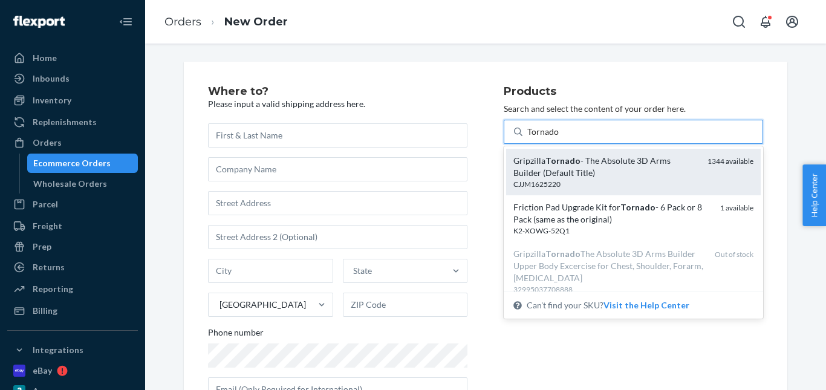
click at [566, 164] on em "Tornado" at bounding box center [562, 160] width 35 height 10
click at [559, 138] on input "Tornado" at bounding box center [543, 132] width 32 height 12
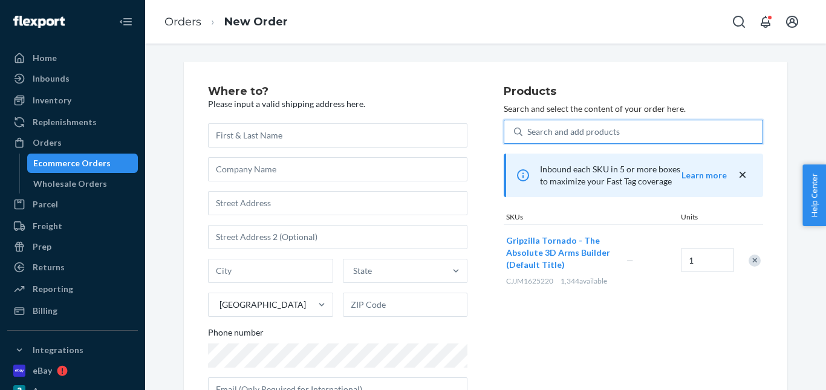
click at [569, 132] on div "Search and add products" at bounding box center [573, 132] width 92 height 12
click at [528, 132] on input "0 results available. Use Up and Down to choose options, press Enter to select t…" at bounding box center [527, 132] width 1 height 12
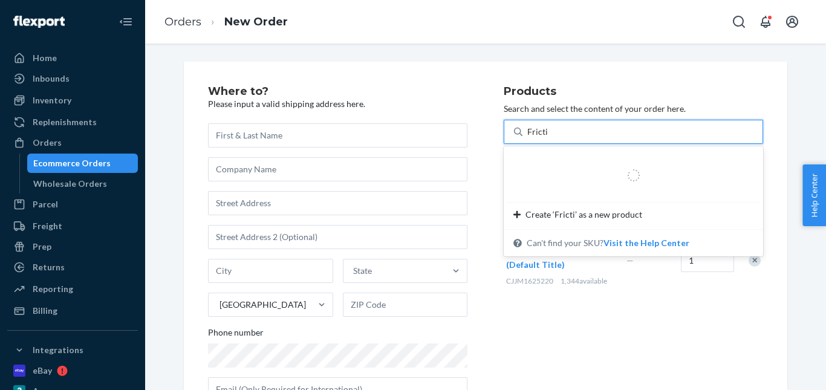
type input "Friction"
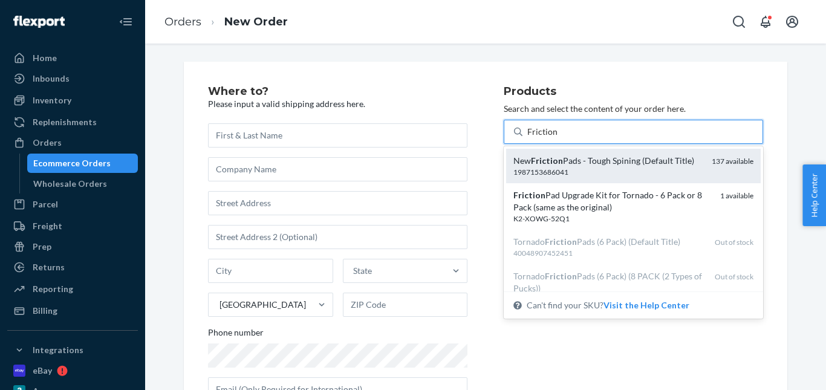
click at [586, 174] on div "1987153686041" at bounding box center [607, 172] width 189 height 10
click at [557, 138] on input "Friction" at bounding box center [542, 132] width 30 height 12
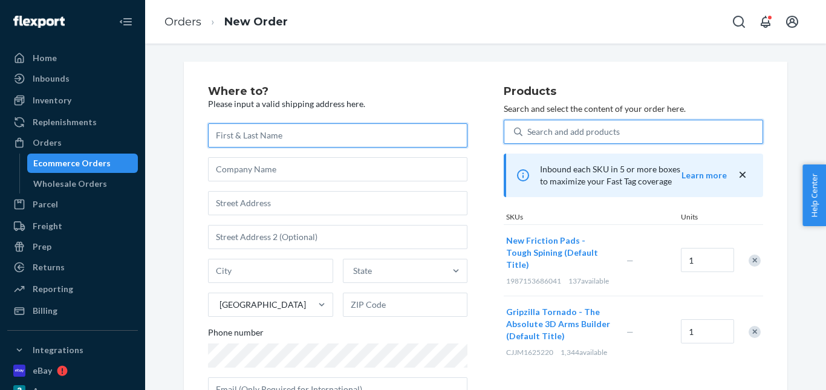
click at [260, 135] on input "text" at bounding box center [337, 135] width 259 height 24
paste input "[PHONE_NUMBER]"
type input "[PHONE_NUMBER]"
drag, startPoint x: 289, startPoint y: 131, endPoint x: 230, endPoint y: 167, distance: 69.0
click at [145, 132] on div "Where to? Please input a valid shipping address here. [PHONE_NUMBER] State [GEO…" at bounding box center [485, 217] width 681 height 346
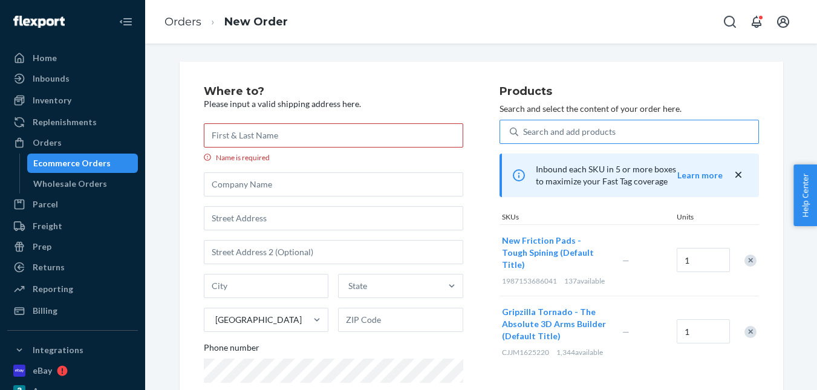
scroll to position [4, 0]
click at [251, 126] on input "Name is required" at bounding box center [333, 135] width 259 height 24
paste input "[PERSON_NAME]"
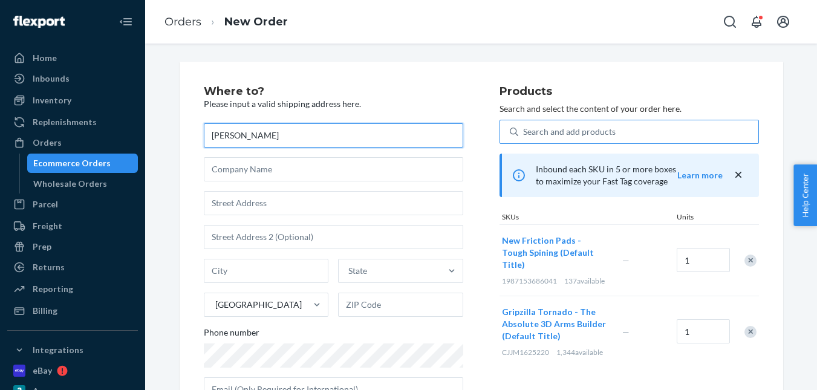
type input "[PERSON_NAME]"
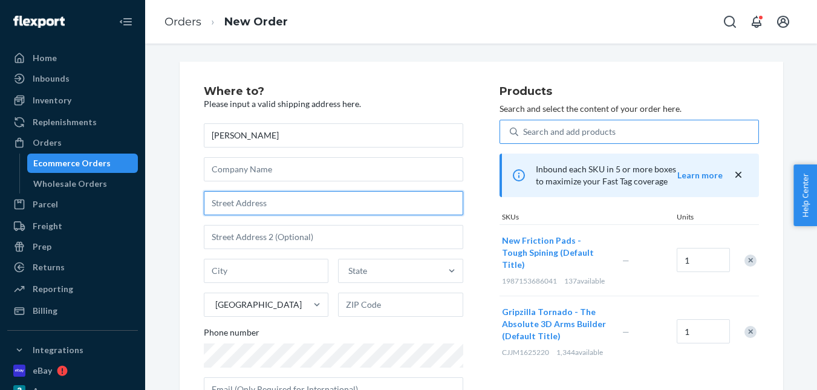
click at [247, 195] on input "text" at bounding box center [333, 203] width 259 height 24
paste input "[STREET_ADDRESS]"
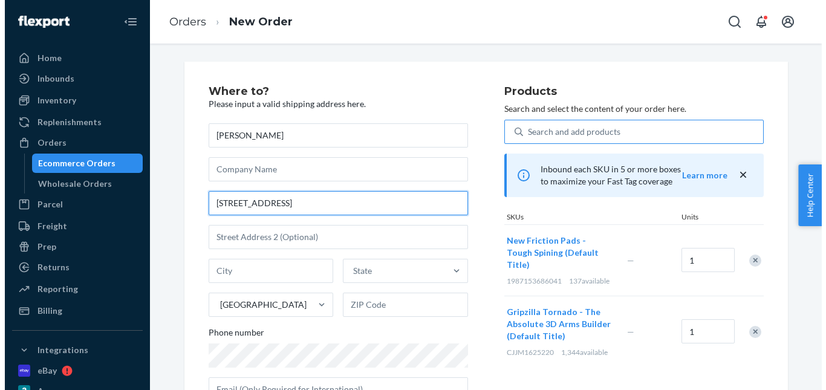
scroll to position [0, 0]
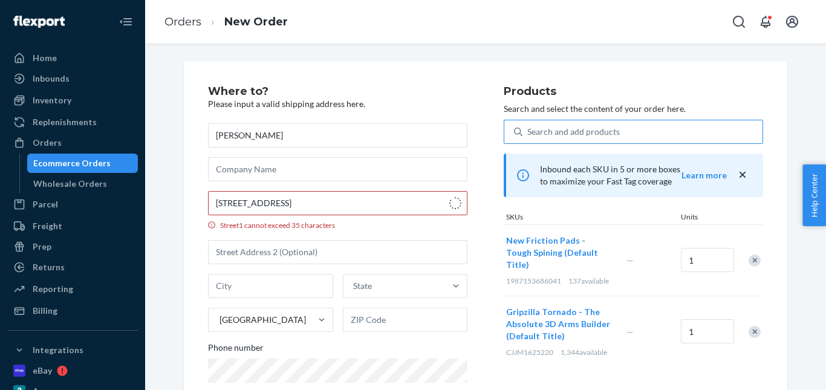
type input "[STREET_ADDRESS]"
type input "[GEOGRAPHIC_DATA]"
type input "08550"
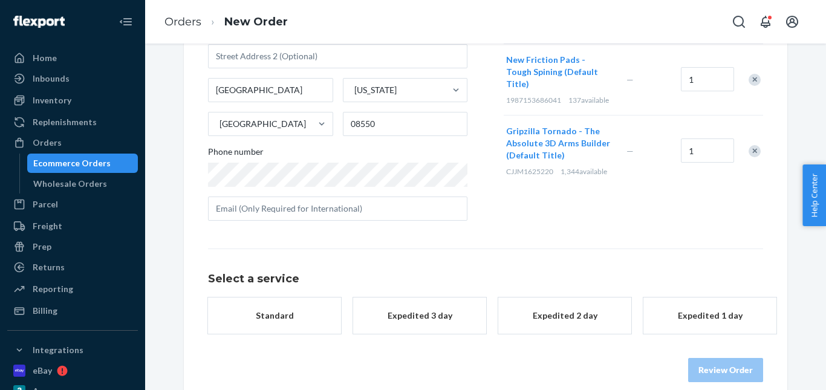
scroll to position [181, 0]
click at [432, 331] on div "$17.23" at bounding box center [419, 327] width 97 height 12
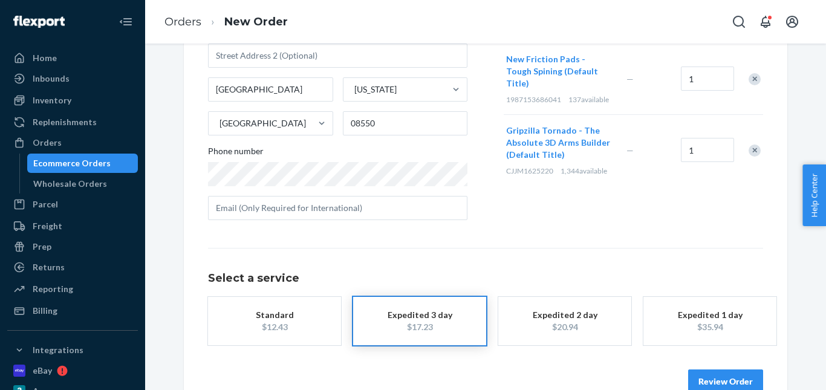
click at [698, 371] on button "Review Order" at bounding box center [725, 381] width 75 height 24
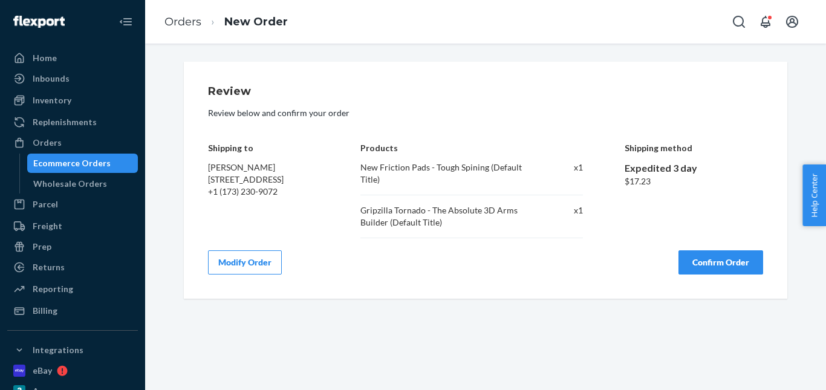
click at [699, 263] on button "Confirm Order" at bounding box center [720, 262] width 85 height 24
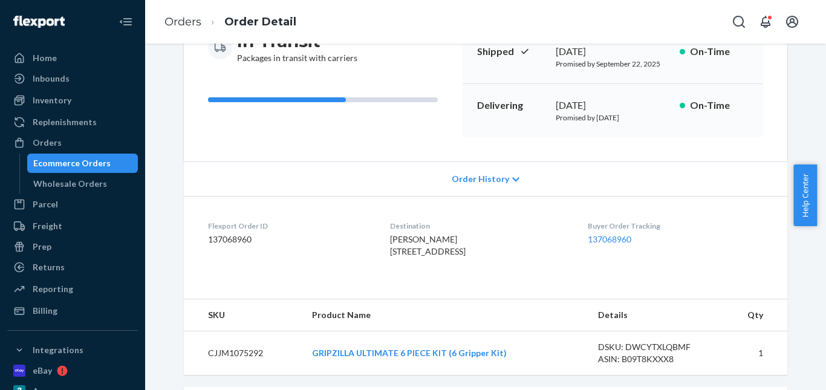
scroll to position [121, 0]
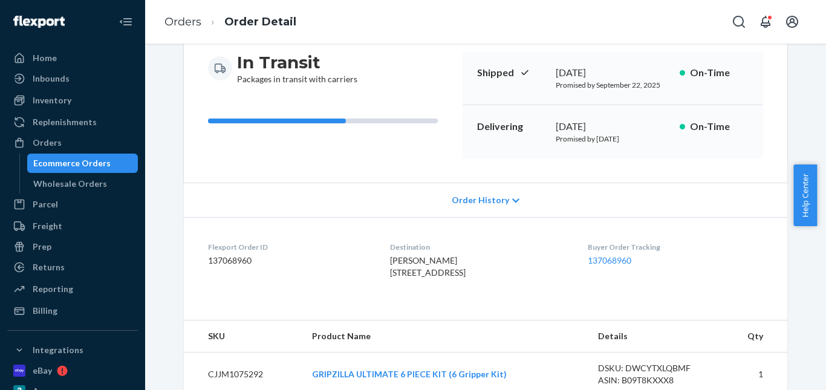
click at [171, 15] on li "Orders" at bounding box center [182, 23] width 37 height 16
click at [180, 24] on link "Orders" at bounding box center [182, 21] width 37 height 13
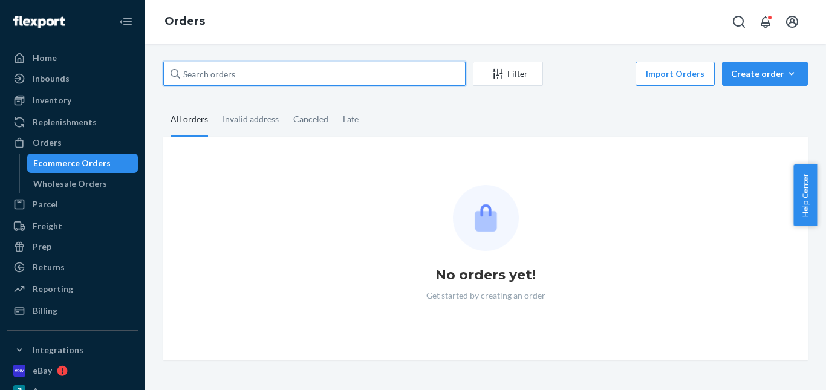
drag, startPoint x: 121, startPoint y: 72, endPoint x: 250, endPoint y: 73, distance: 128.8
click at [112, 72] on div "Home Inbounds Shipping Plans Problems Inventory Products Replenishments Orders …" at bounding box center [413, 195] width 826 height 390
paste input "[PERSON_NAME]"
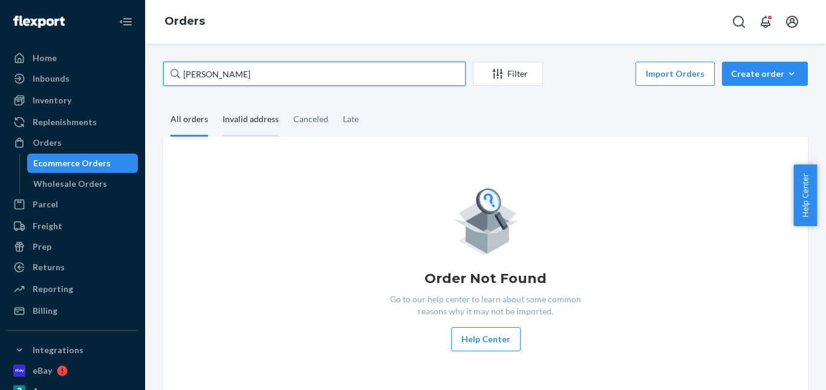
type input "[PERSON_NAME]"
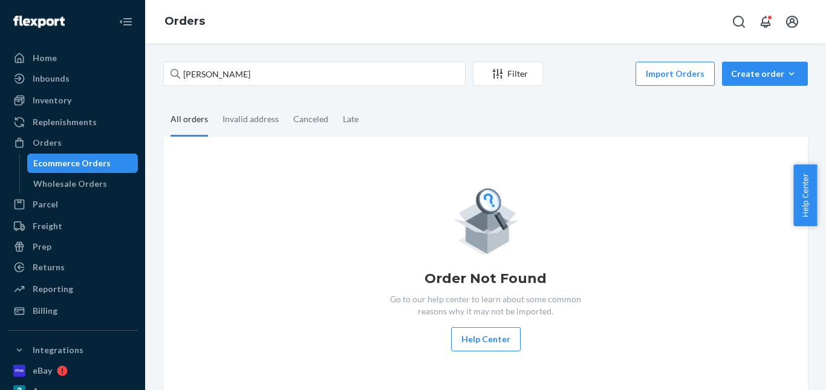
drag, startPoint x: 246, startPoint y: 131, endPoint x: 203, endPoint y: 129, distance: 43.0
click at [246, 131] on div "Invalid address" at bounding box center [250, 118] width 56 height 31
click at [215, 103] on input "Invalid address" at bounding box center [215, 103] width 0 height 0
click at [184, 129] on div "All orders" at bounding box center [188, 119] width 37 height 33
click at [163, 103] on input "All orders" at bounding box center [163, 103] width 0 height 0
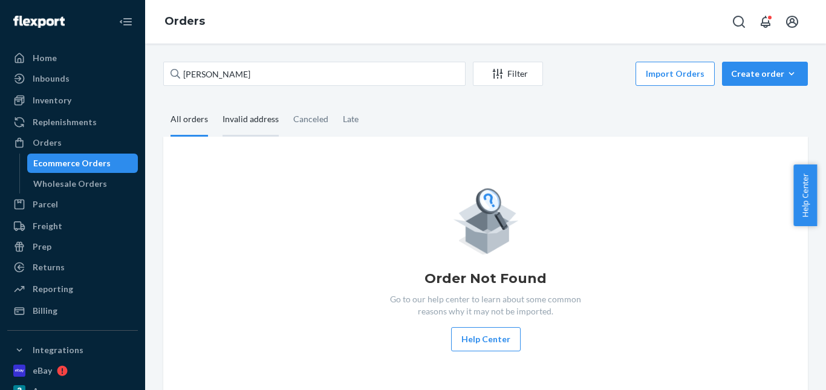
click at [259, 122] on div "Invalid address" at bounding box center [250, 119] width 56 height 33
click at [215, 103] on input "Invalid address" at bounding box center [215, 103] width 0 height 0
click at [187, 125] on div "All orders" at bounding box center [188, 119] width 37 height 33
click at [163, 103] on input "All orders" at bounding box center [163, 103] width 0 height 0
click at [227, 120] on div "Invalid address" at bounding box center [250, 119] width 56 height 33
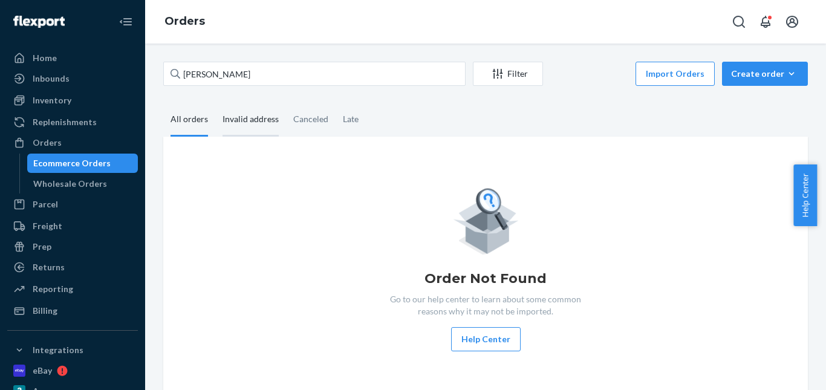
click at [215, 103] on input "Invalid address" at bounding box center [215, 103] width 0 height 0
click at [293, 126] on div "Canceled" at bounding box center [310, 119] width 35 height 33
click at [286, 103] on input "Canceled" at bounding box center [286, 103] width 0 height 0
click at [348, 123] on div "Late" at bounding box center [351, 119] width 16 height 33
click at [336, 103] on input "Late" at bounding box center [336, 103] width 0 height 0
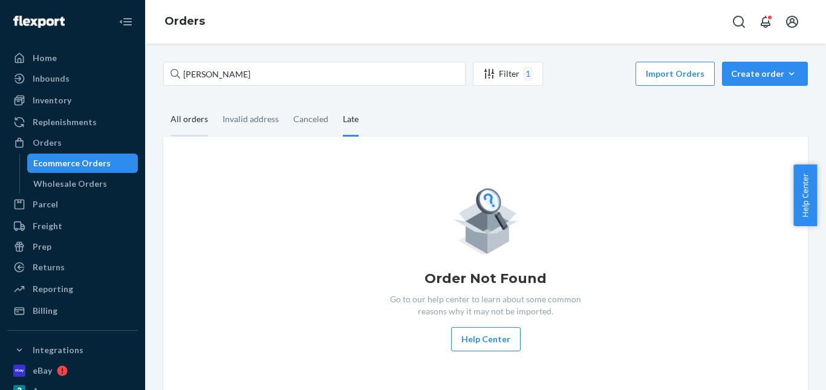
click at [208, 126] on div "All orders" at bounding box center [189, 119] width 52 height 33
click at [163, 103] on input "All orders" at bounding box center [163, 103] width 0 height 0
click at [744, 74] on div "Create order" at bounding box center [765, 74] width 68 height 12
click at [753, 94] on button "Ecommerce order" at bounding box center [783, 103] width 116 height 26
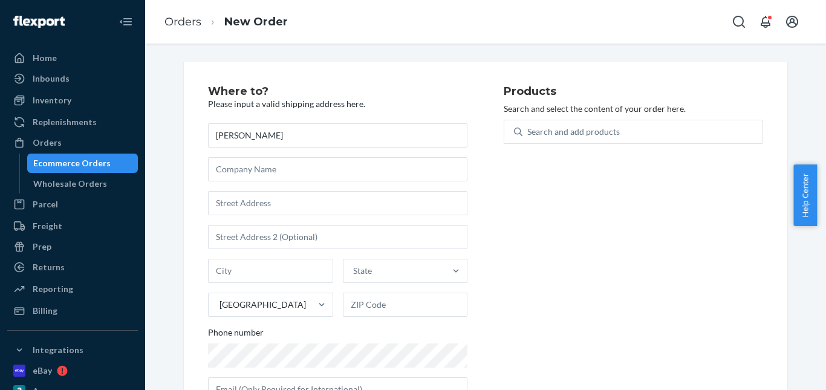
type input "[PERSON_NAME]"
click at [264, 198] on input "text" at bounding box center [337, 203] width 259 height 24
paste input "61 Emerald road Robbinsville NJ 08691 United States"
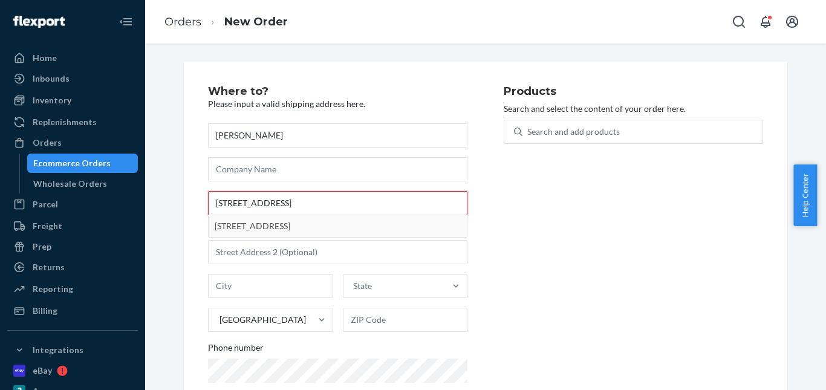
type input "61 Emerald road Robbinsville NJ 08691 United States"
type input "[GEOGRAPHIC_DATA]"
type input "08550"
type input "[STREET_ADDRESS]"
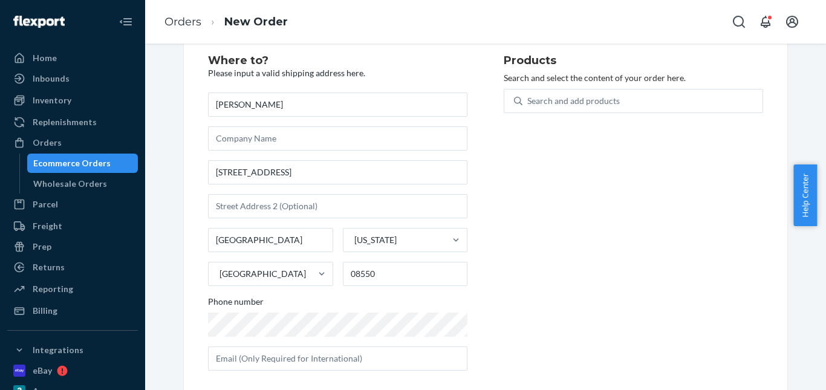
scroll to position [45, 0]
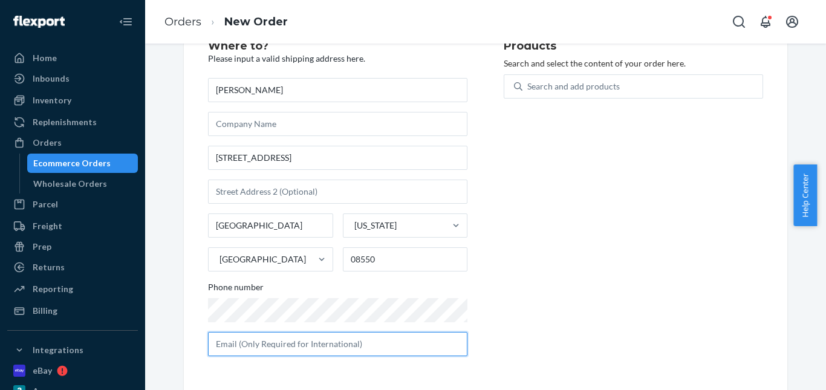
click at [283, 343] on input "text" at bounding box center [337, 344] width 259 height 24
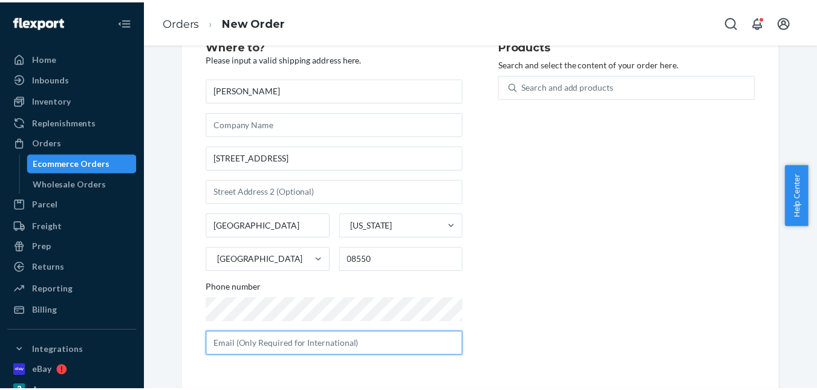
scroll to position [84, 0]
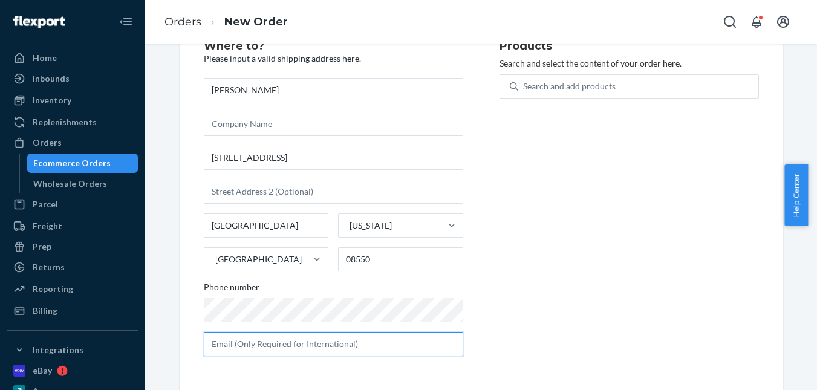
paste input "Paulcamuto@gmail.com"
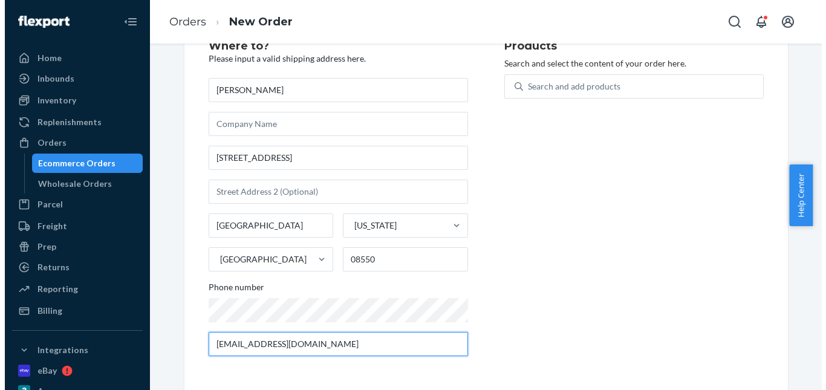
scroll to position [0, 0]
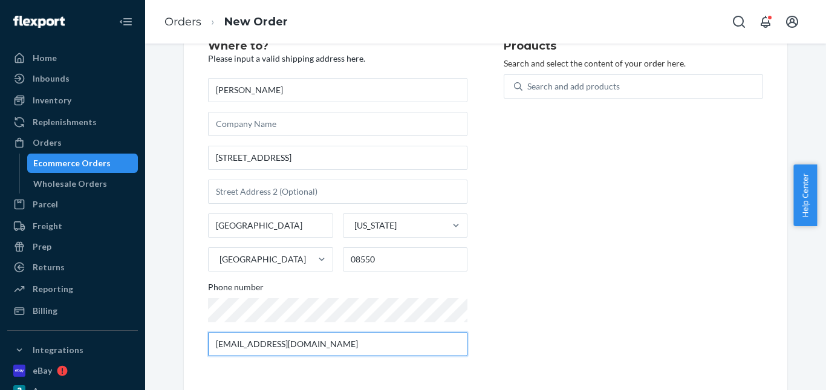
type input "Paulcamuto@gmail.com"
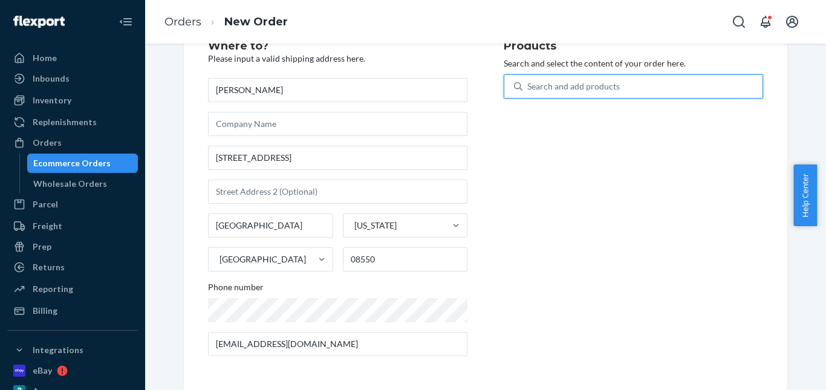
click at [532, 81] on div "Search and add products" at bounding box center [573, 86] width 92 height 12
click at [528, 81] on input "0 results available. Use Up and Down to choose options, press Enter to select t…" at bounding box center [527, 86] width 1 height 12
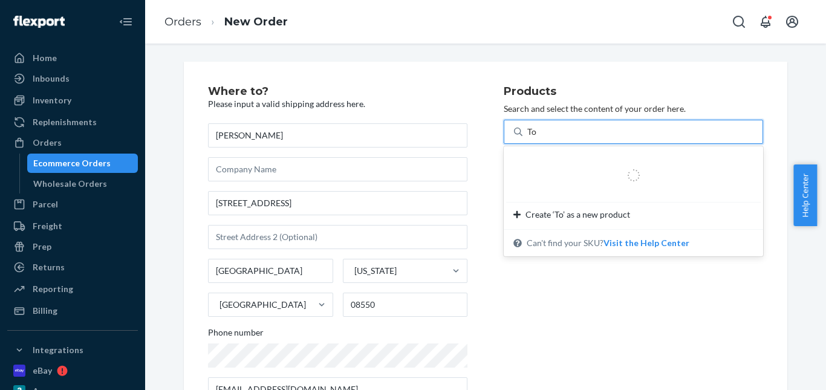
type input "T"
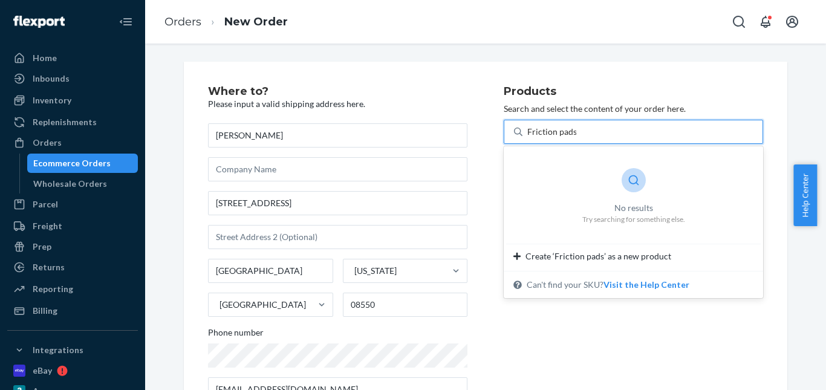
type input "Friction pads"
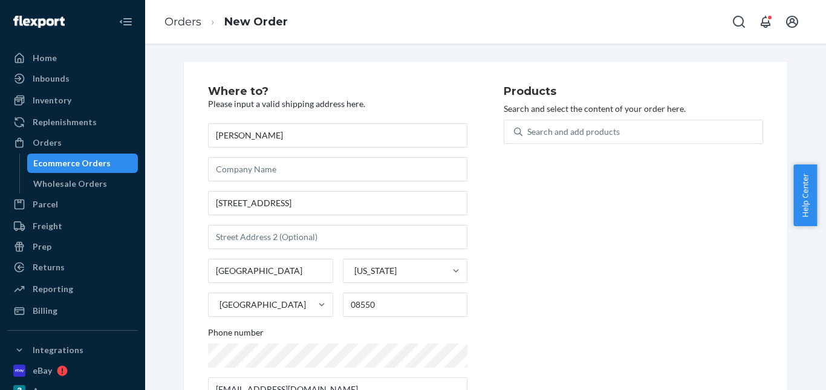
click at [473, 76] on div "Where to? Please input a valid shipping address here. Paul Camuto 61 Emerald Rd…" at bounding box center [485, 249] width 603 height 374
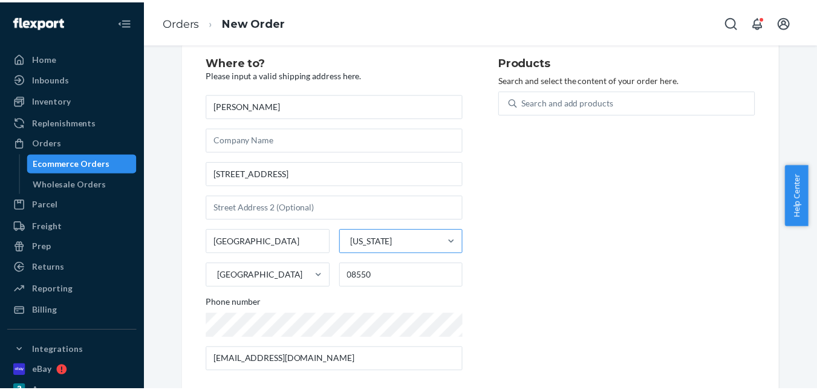
scroll to position [45, 0]
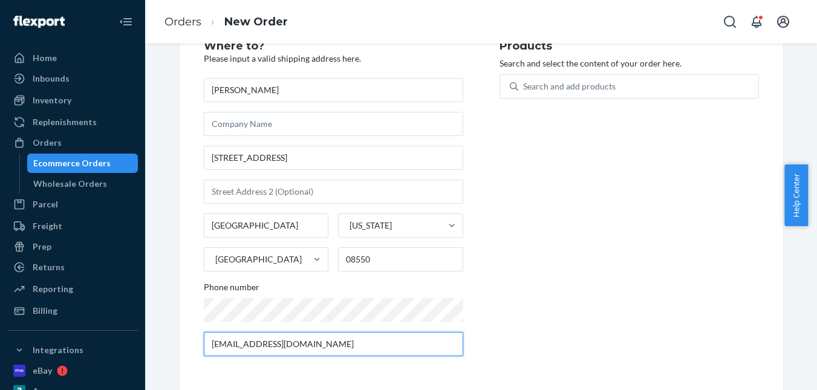
drag, startPoint x: 271, startPoint y: 343, endPoint x: 218, endPoint y: 343, distance: 53.2
click at [219, 343] on input "Paulcamuto@gmail.com" at bounding box center [333, 344] width 259 height 24
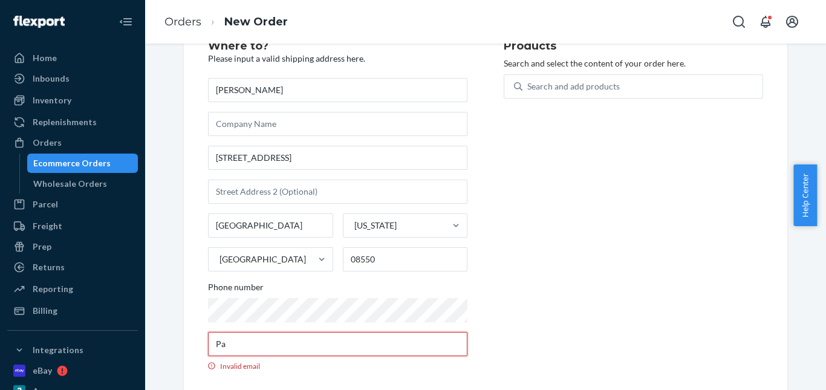
type input "P"
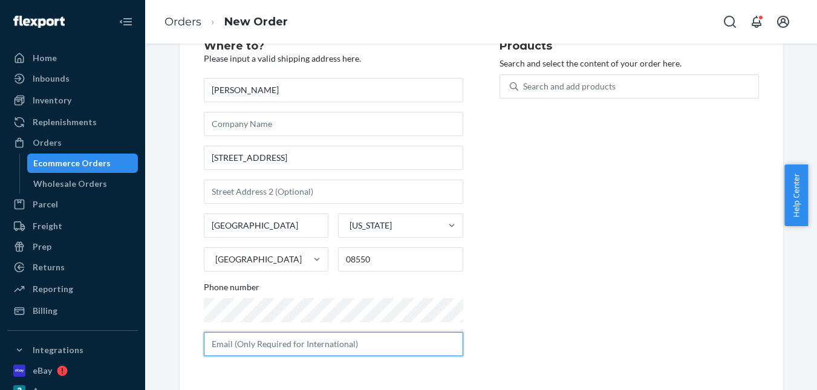
scroll to position [93, 0]
click at [595, 221] on div "Products Search and select the content of your order here. Search and add produ…" at bounding box center [628, 203] width 259 height 325
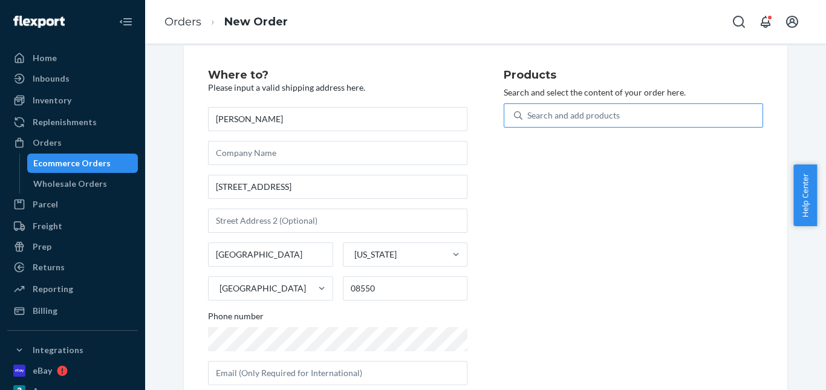
scroll to position [0, 0]
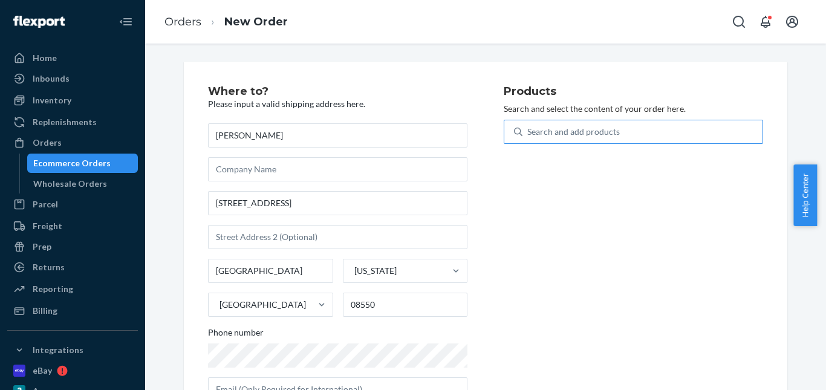
click at [530, 124] on div "Search and add products" at bounding box center [642, 132] width 240 height 22
click at [528, 126] on input "Search and add products" at bounding box center [527, 132] width 1 height 12
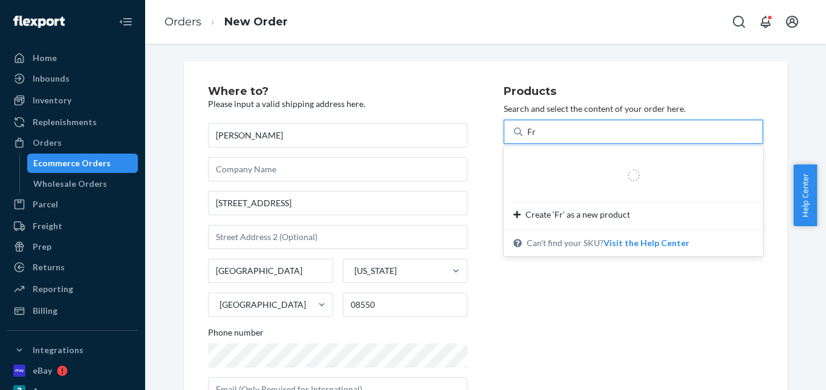
type input "F"
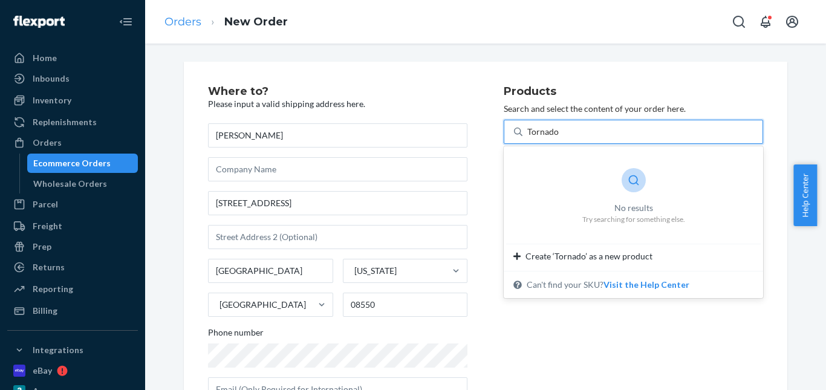
type input "Tornado"
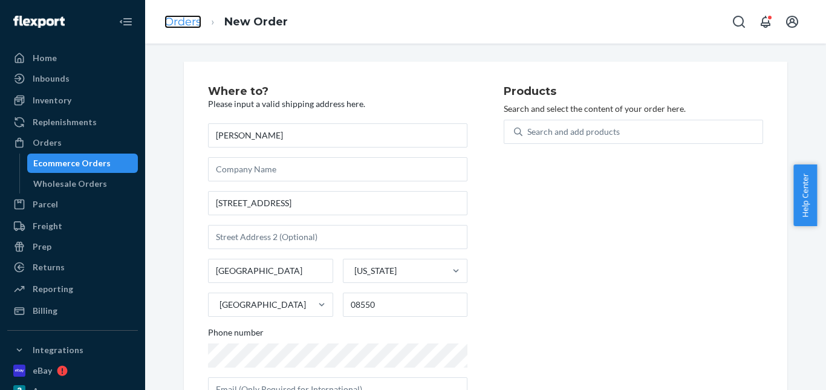
click at [183, 19] on link "Orders" at bounding box center [182, 21] width 37 height 13
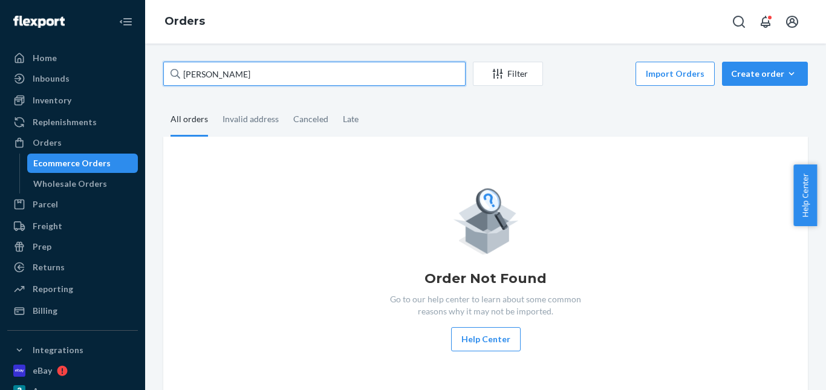
drag, startPoint x: 244, startPoint y: 81, endPoint x: 129, endPoint y: 80, distance: 114.9
click at [129, 80] on div "Home Inbounds Shipping Plans Problems Inventory Products Replenishments Orders …" at bounding box center [413, 195] width 826 height 390
